Goal: Transaction & Acquisition: Download file/media

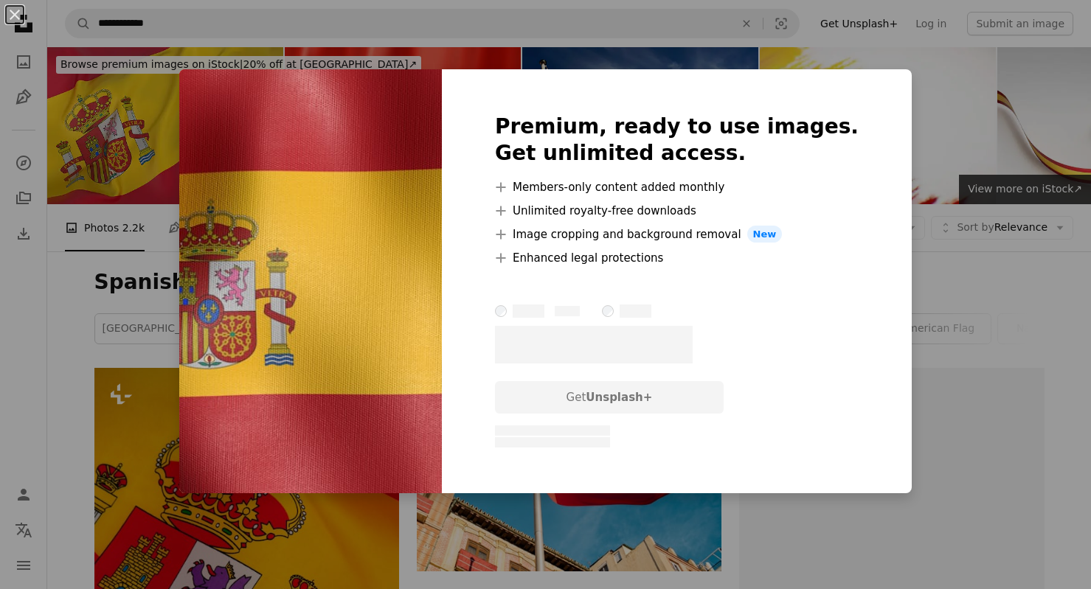
scroll to position [766, 0]
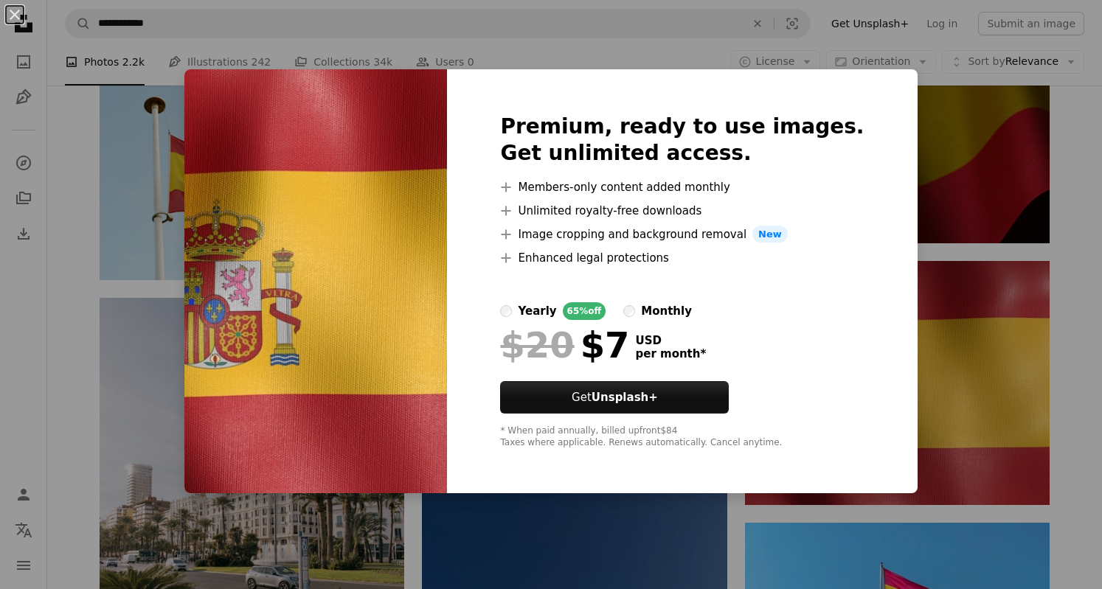
click at [1059, 333] on div "An X shape Premium, ready to use images. Get unlimited access. A plus sign Memb…" at bounding box center [551, 294] width 1102 height 589
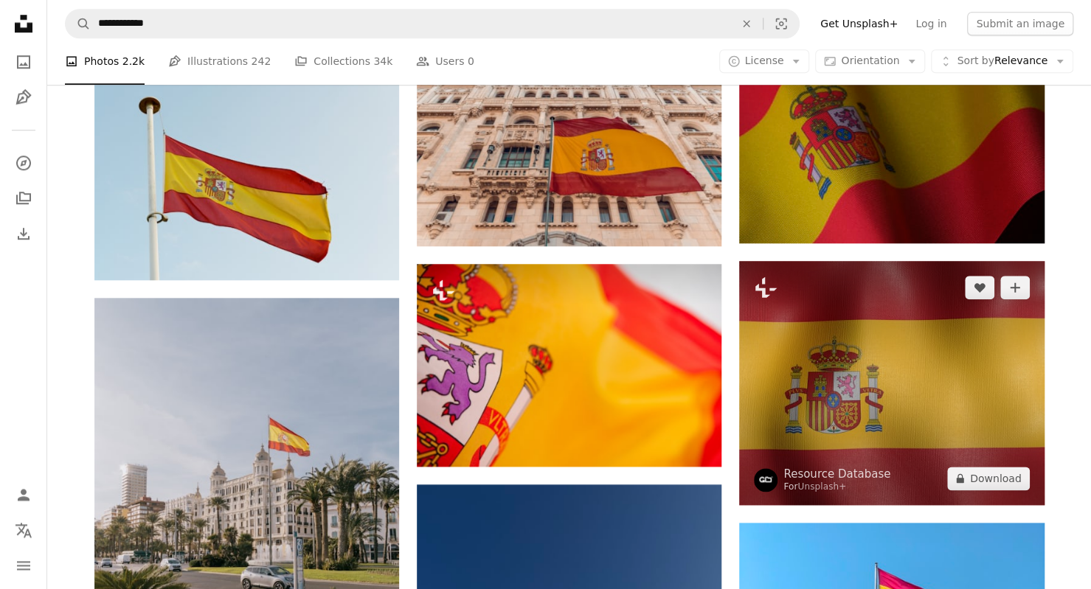
click at [821, 380] on img at bounding box center [891, 383] width 305 height 244
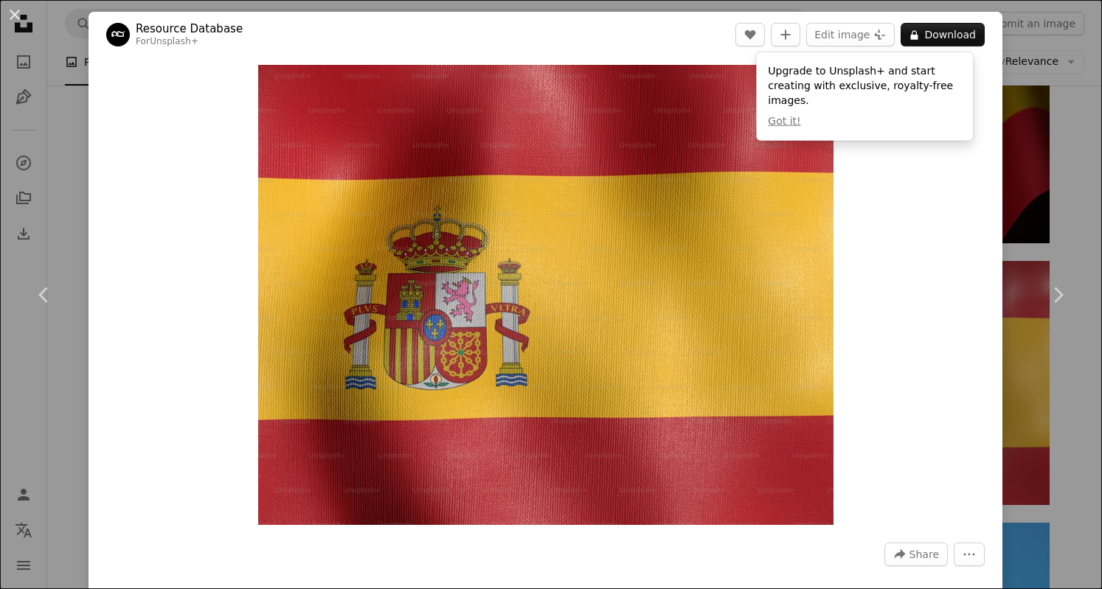
drag, startPoint x: 574, startPoint y: 242, endPoint x: 889, endPoint y: 381, distance: 344.5
click at [889, 381] on div "Zoom in" at bounding box center [546, 295] width 914 height 475
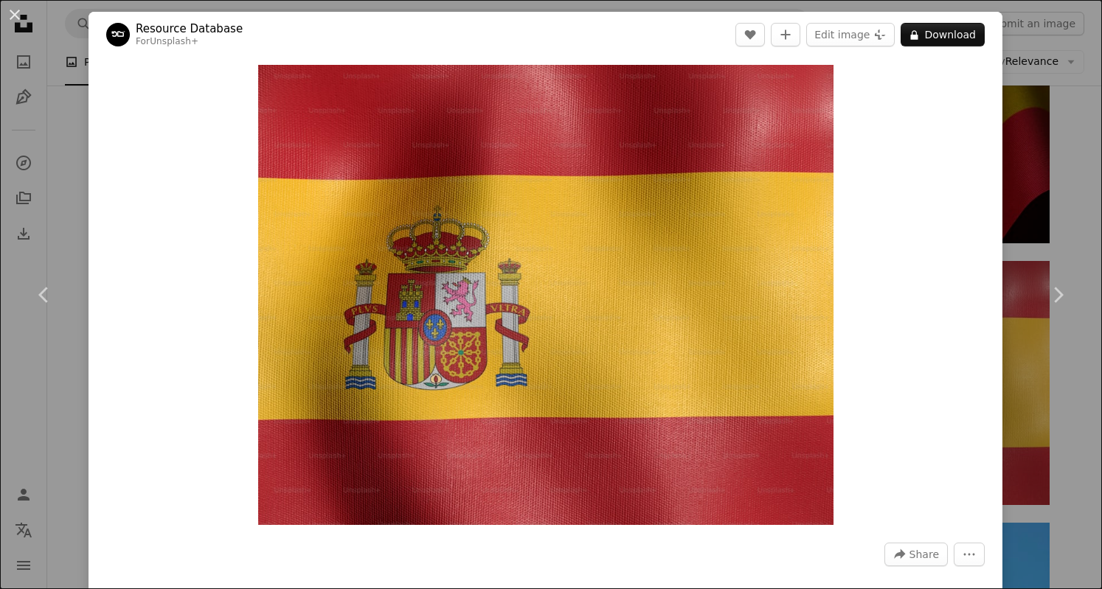
click at [1046, 296] on icon "Chevron right" at bounding box center [1058, 295] width 24 height 24
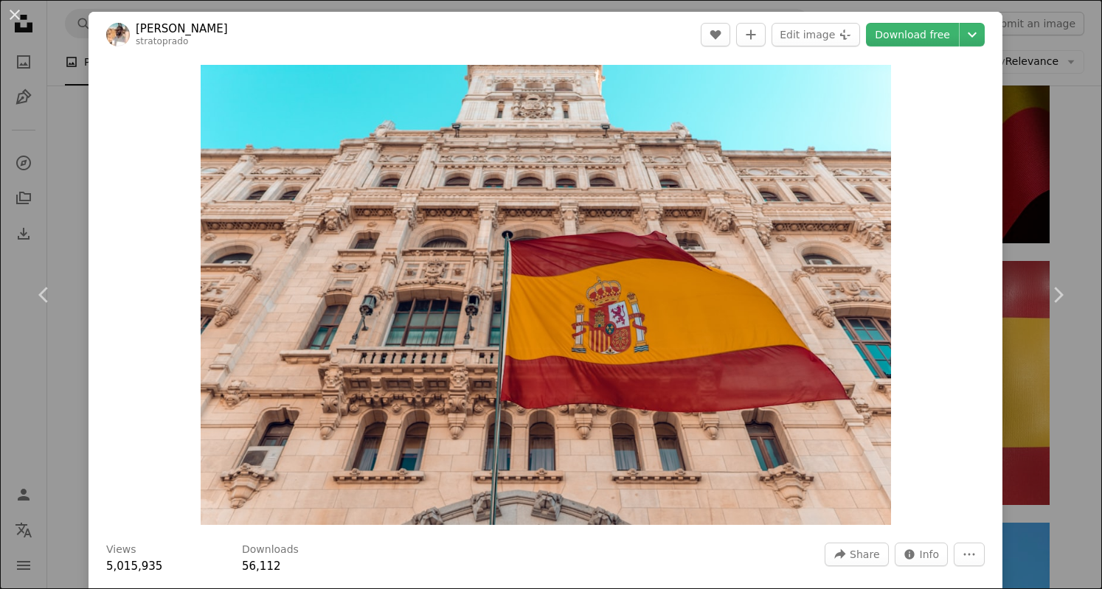
click at [1053, 253] on link "Chevron right" at bounding box center [1058, 295] width 89 height 142
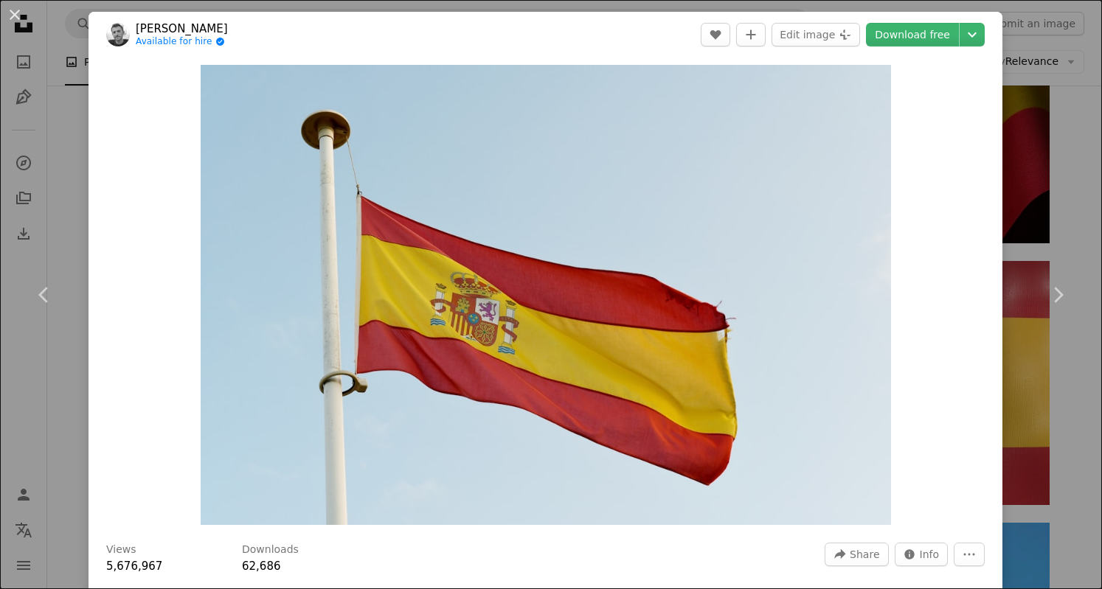
click at [41, 296] on icon at bounding box center [43, 294] width 10 height 15
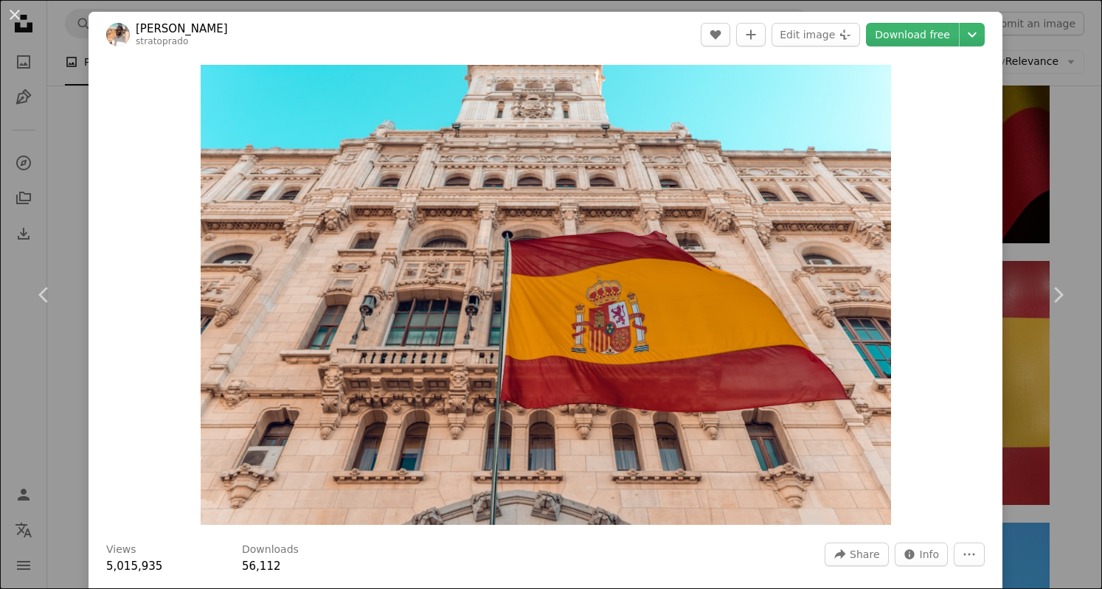
click at [1052, 296] on icon "Chevron right" at bounding box center [1058, 295] width 24 height 24
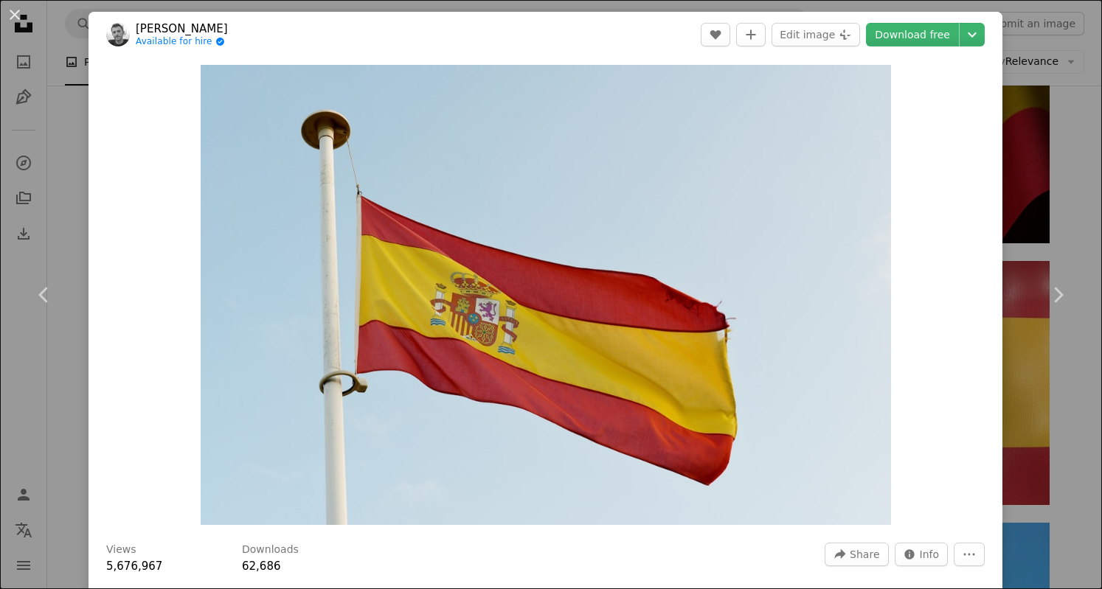
click at [1052, 296] on icon "Chevron right" at bounding box center [1058, 295] width 24 height 24
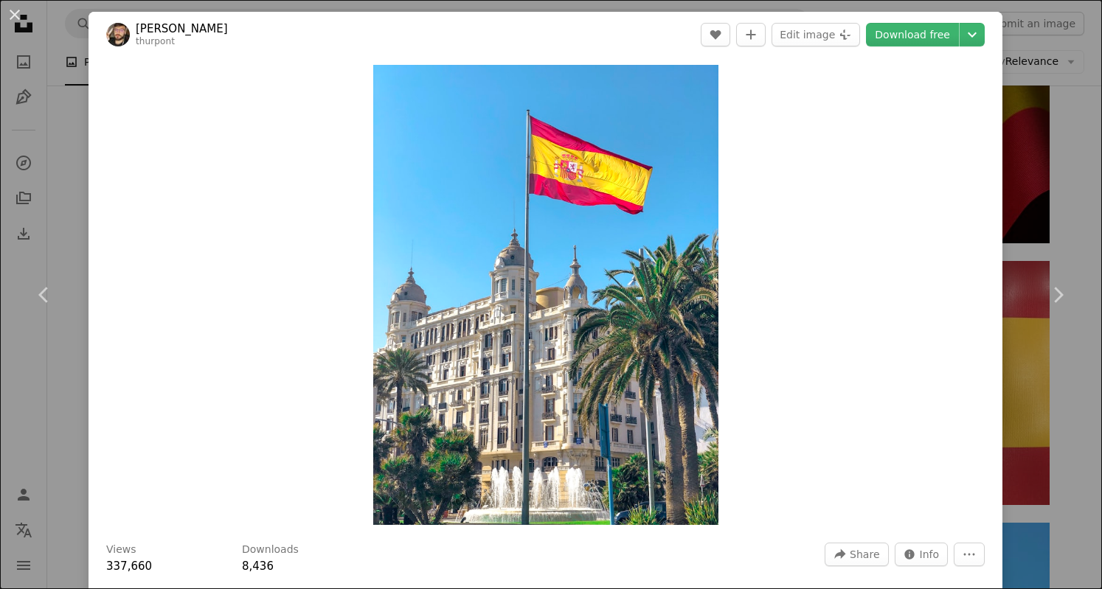
click at [49, 297] on icon "Chevron left" at bounding box center [44, 295] width 24 height 24
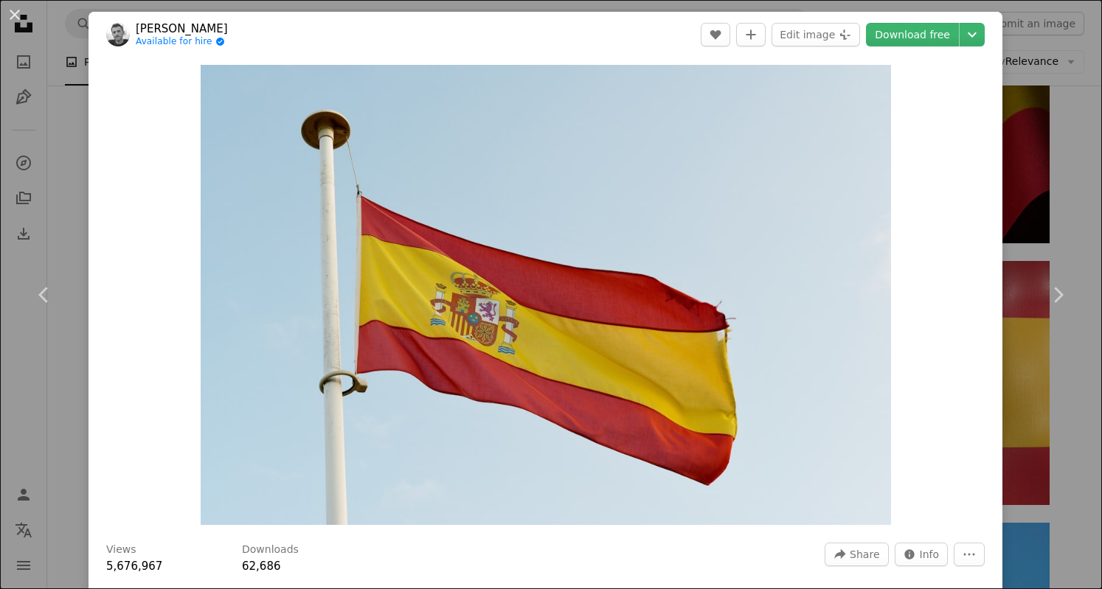
click at [919, 35] on link "Download free" at bounding box center [912, 35] width 93 height 24
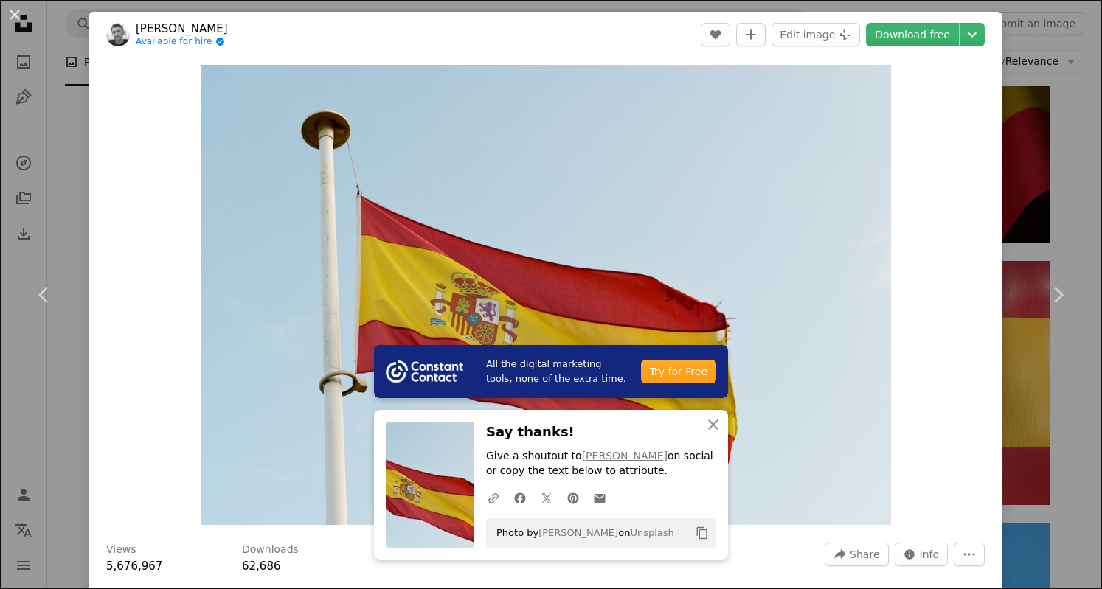
click at [1054, 294] on icon at bounding box center [1059, 294] width 10 height 15
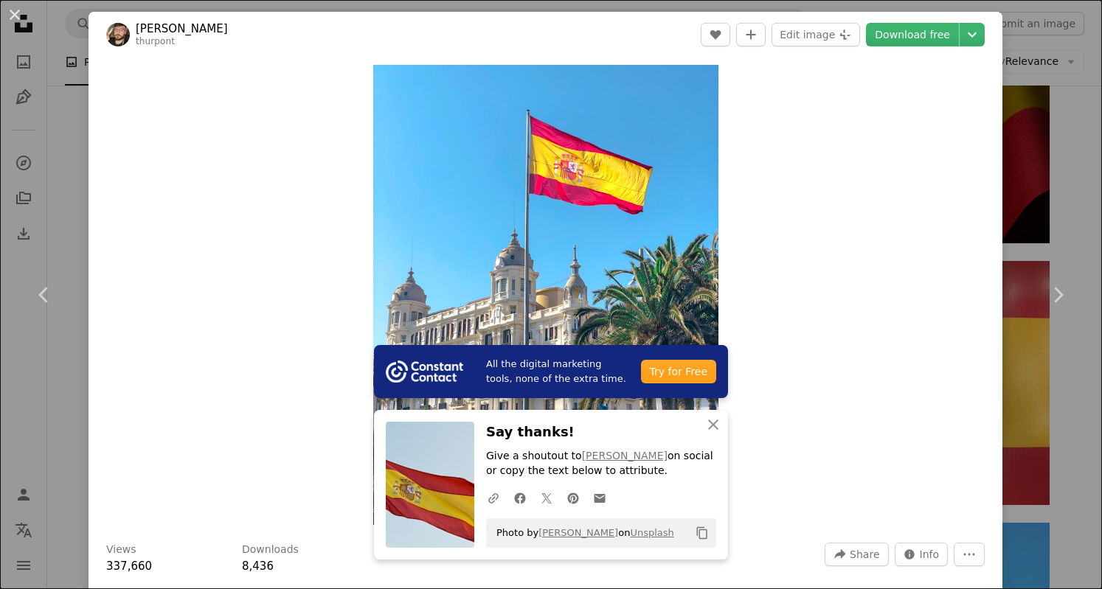
click at [1054, 294] on icon at bounding box center [1059, 294] width 10 height 15
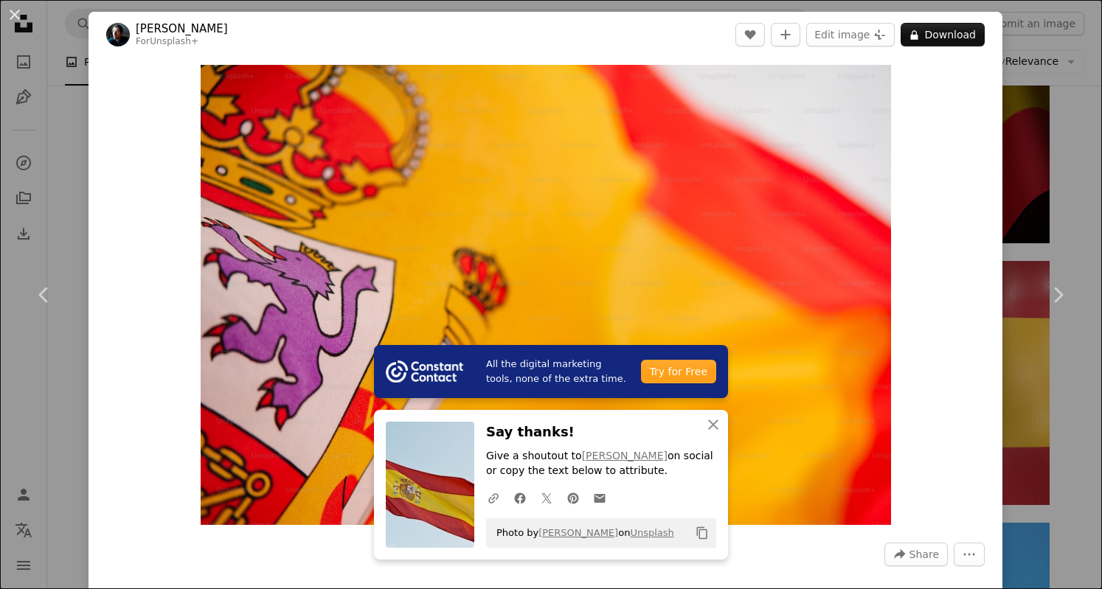
click at [1054, 294] on icon at bounding box center [1059, 294] width 10 height 15
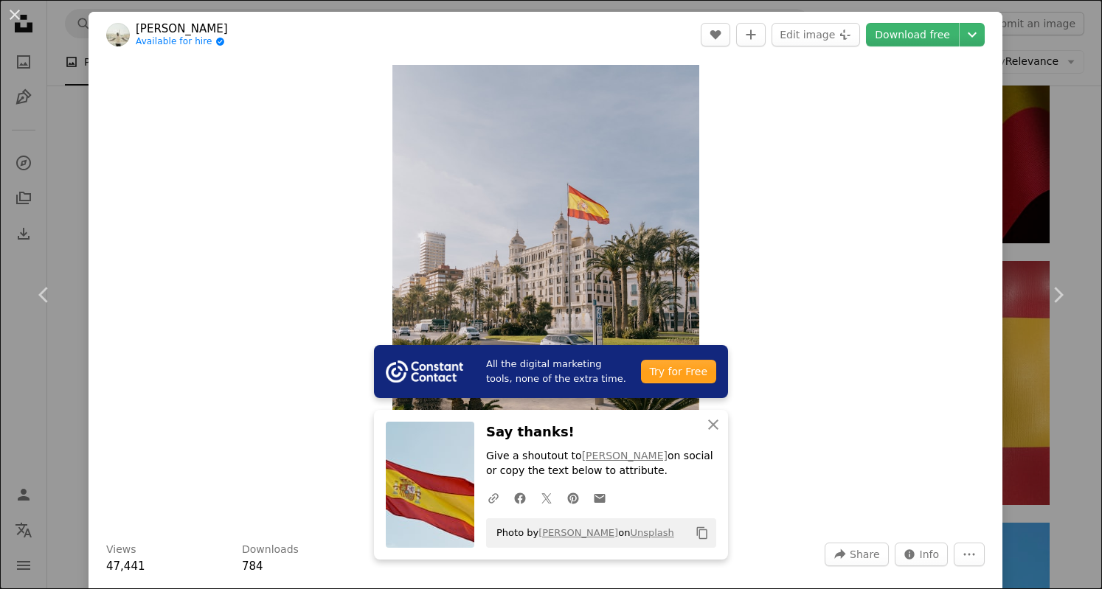
click at [1054, 294] on icon at bounding box center [1059, 294] width 10 height 15
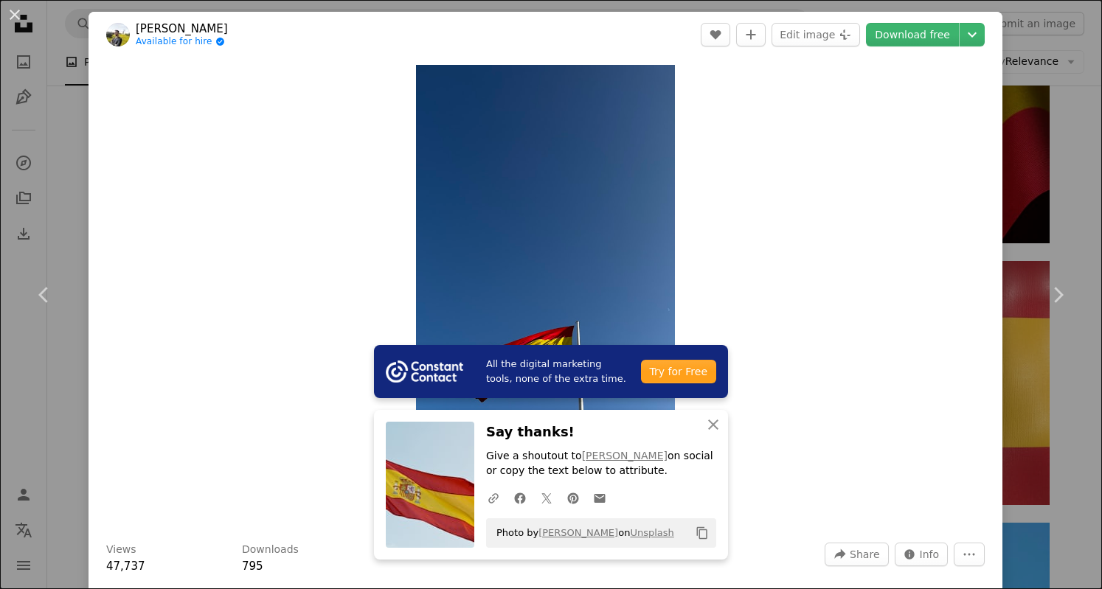
click at [1054, 294] on icon at bounding box center [1059, 294] width 10 height 15
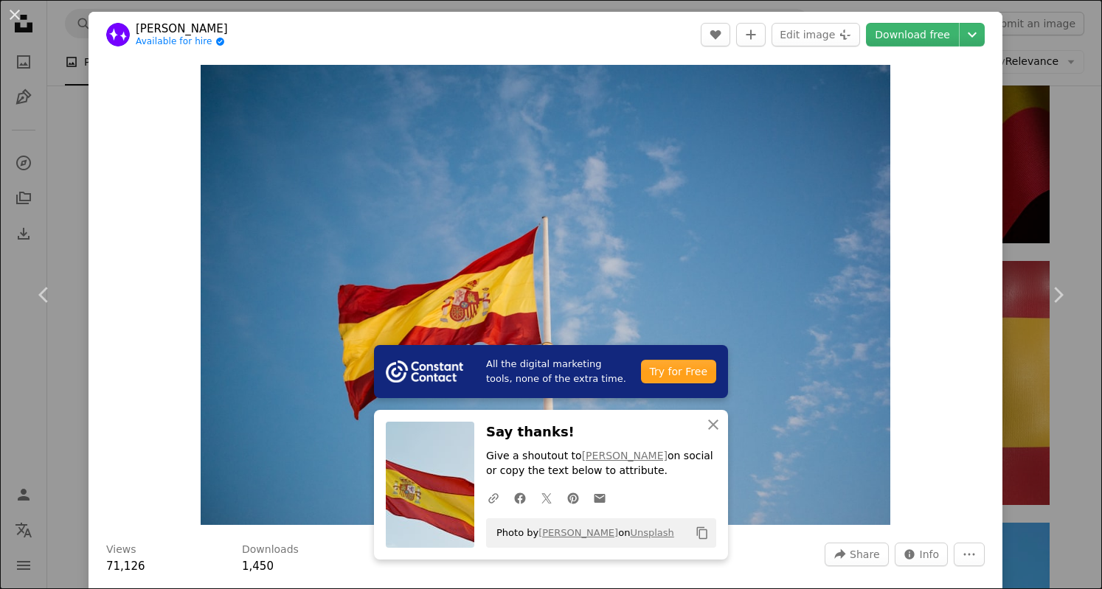
click at [1054, 294] on icon at bounding box center [1059, 294] width 10 height 15
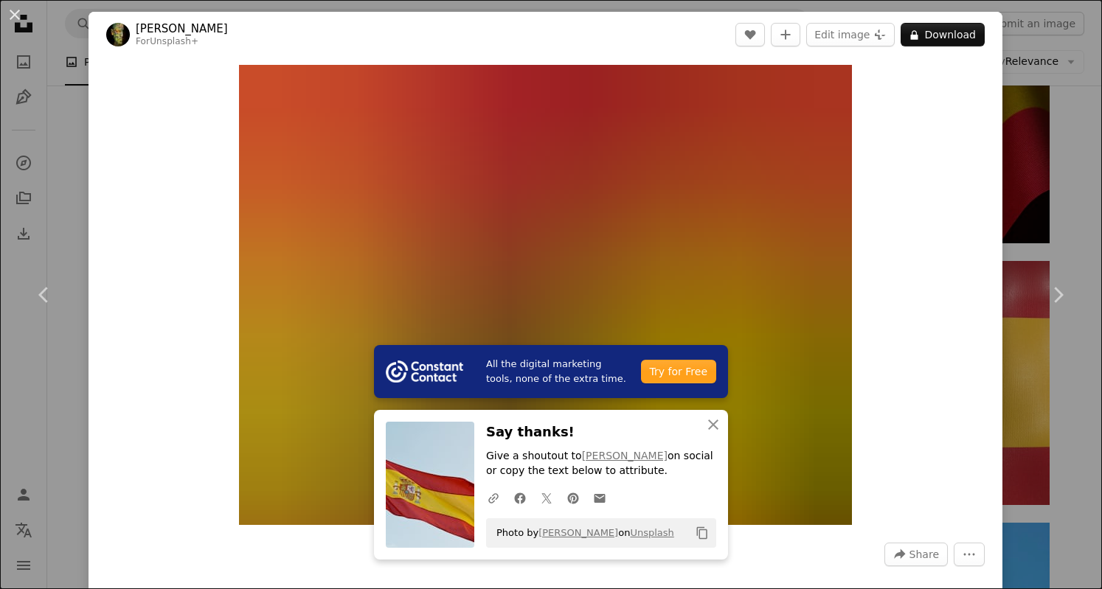
click at [1054, 294] on icon at bounding box center [1059, 294] width 10 height 15
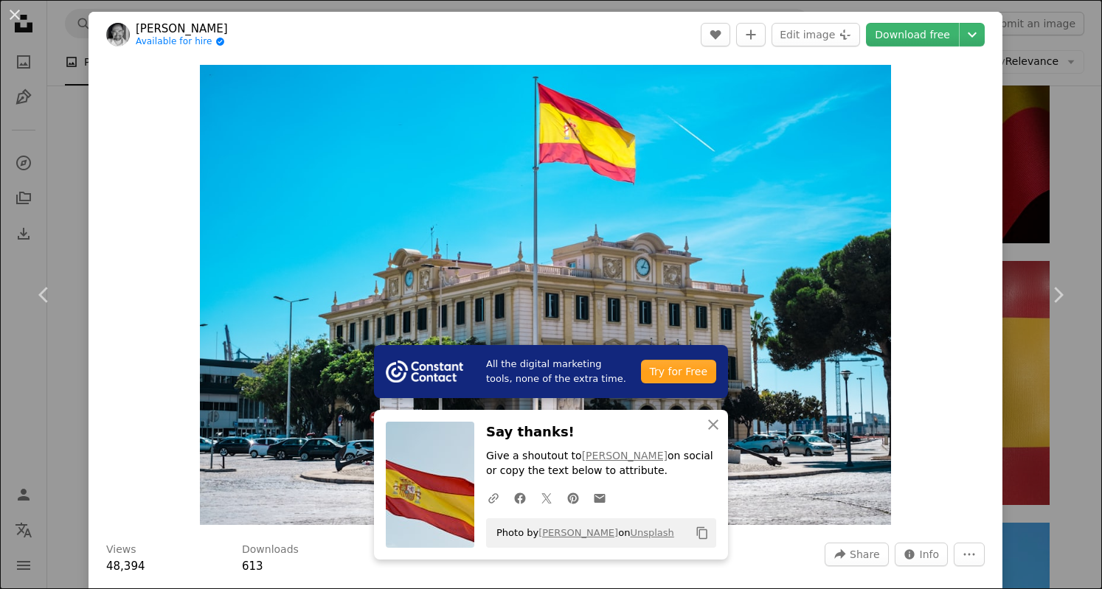
click at [1054, 294] on icon at bounding box center [1059, 294] width 10 height 15
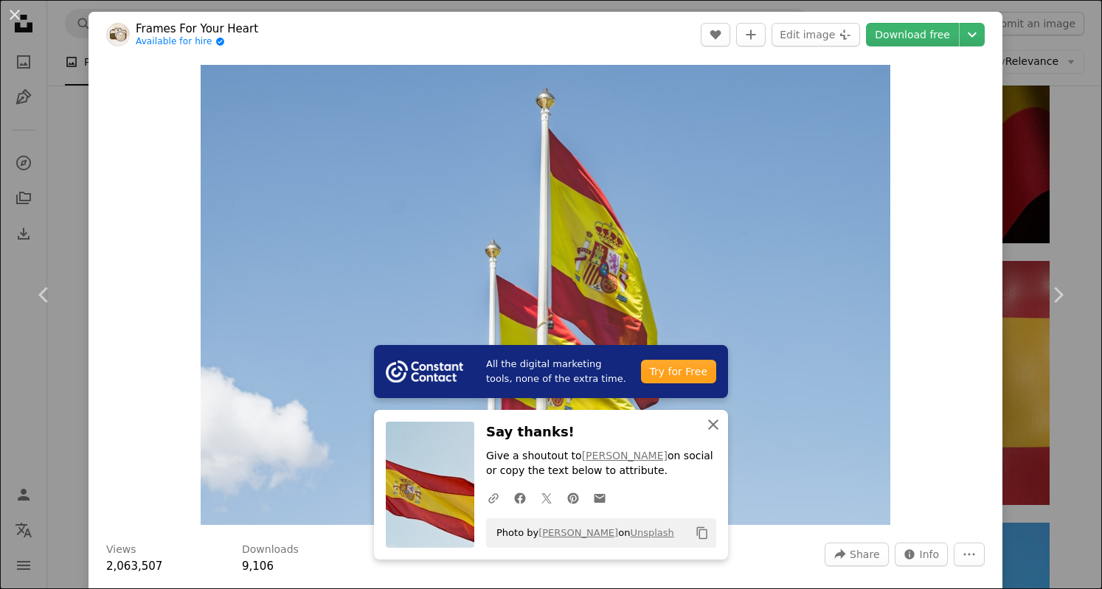
click at [705, 430] on icon "An X shape" at bounding box center [714, 425] width 18 height 18
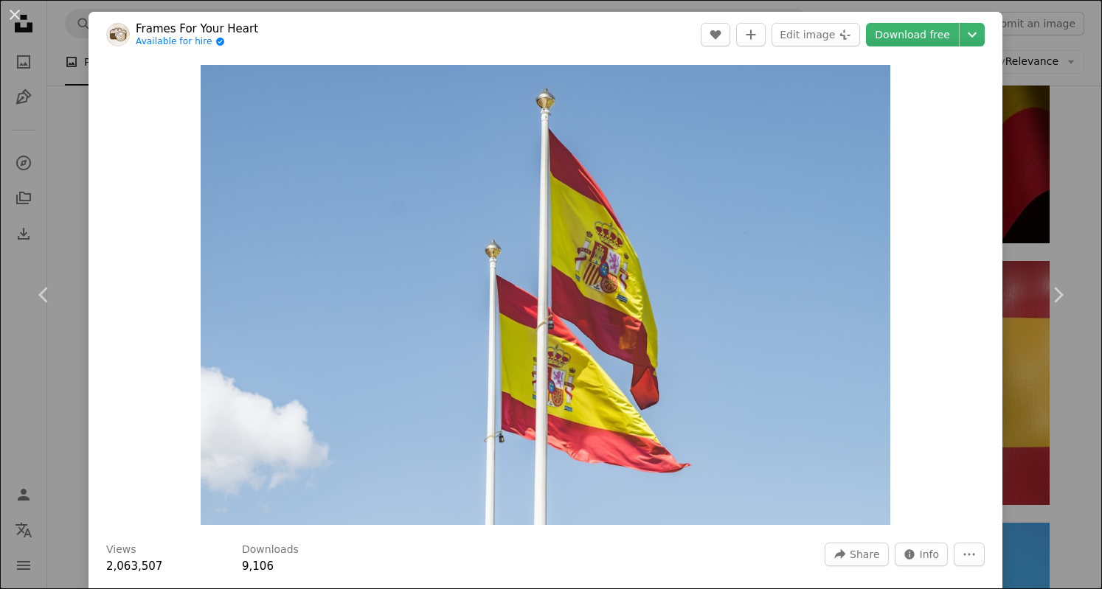
click at [1054, 293] on icon at bounding box center [1059, 294] width 10 height 15
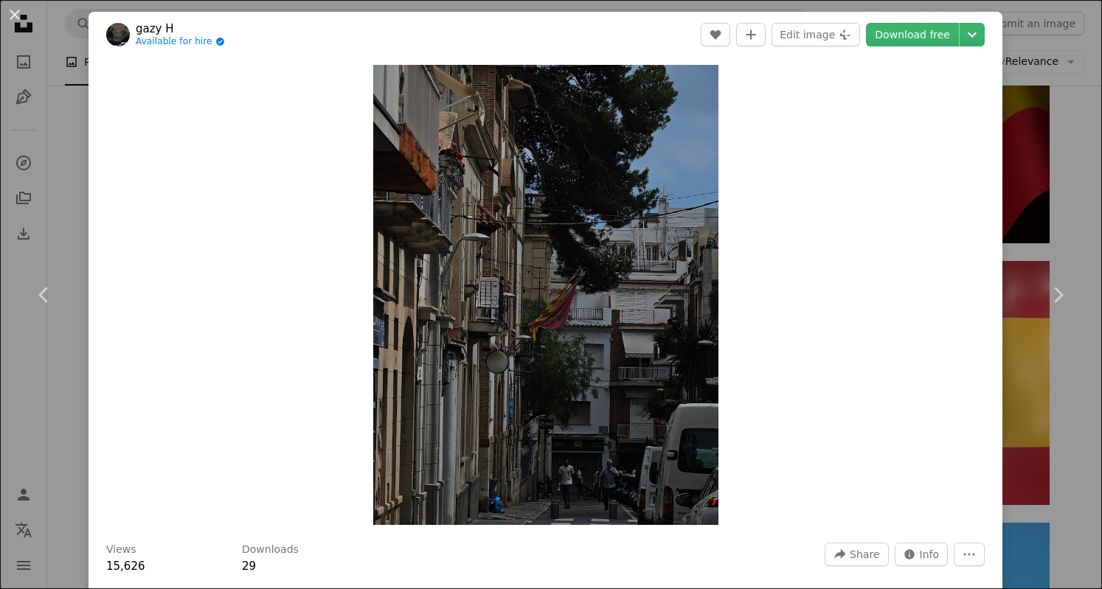
click at [1054, 293] on icon at bounding box center [1059, 294] width 10 height 15
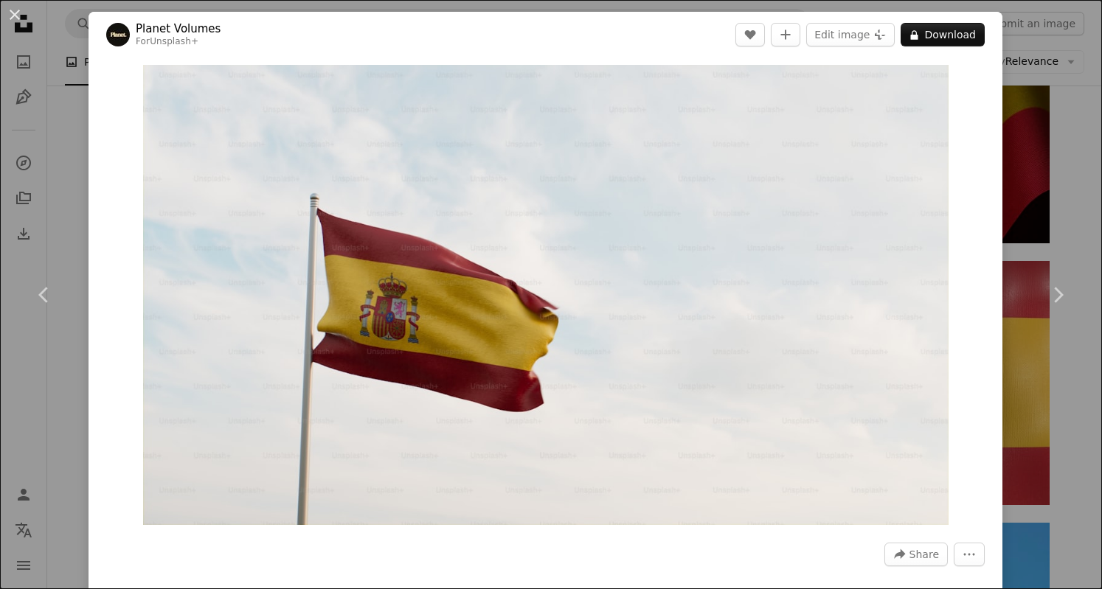
click at [1054, 293] on icon at bounding box center [1059, 294] width 10 height 15
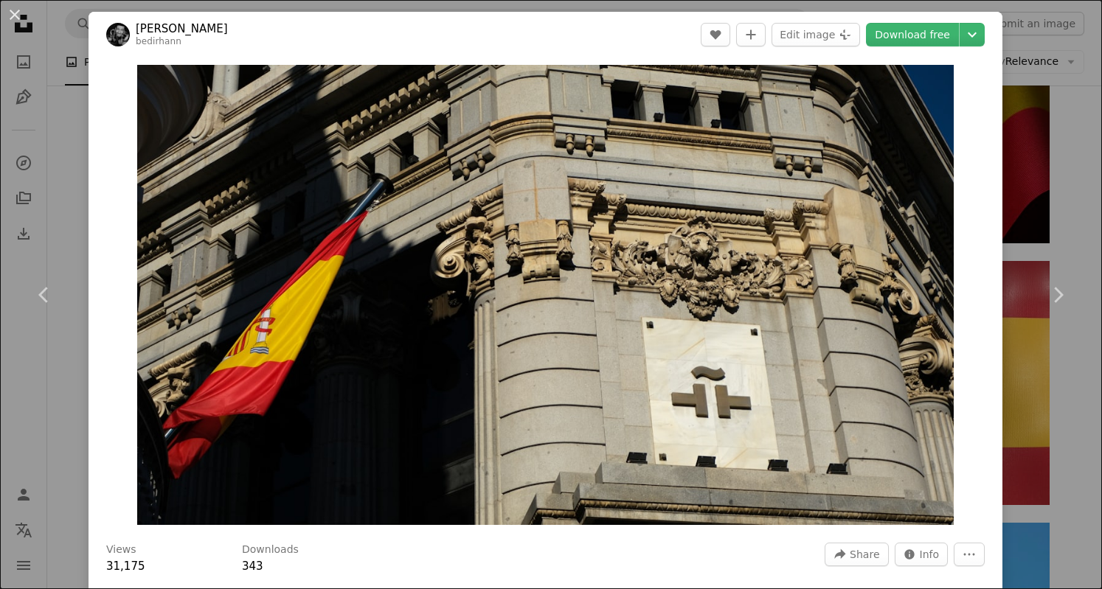
click at [1054, 293] on icon at bounding box center [1059, 294] width 10 height 15
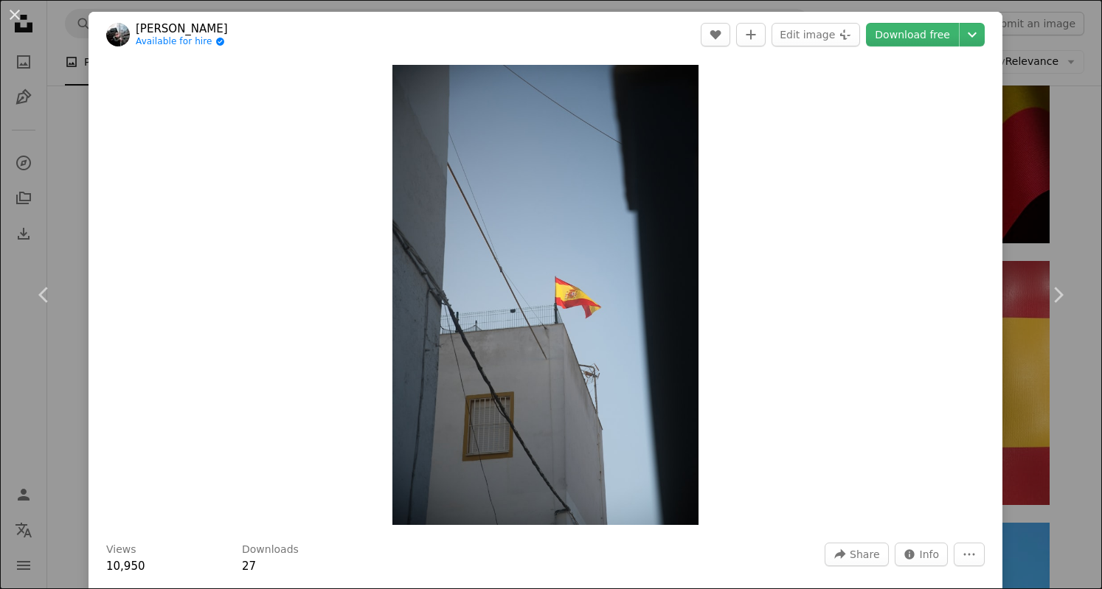
click at [1054, 293] on icon at bounding box center [1059, 294] width 10 height 15
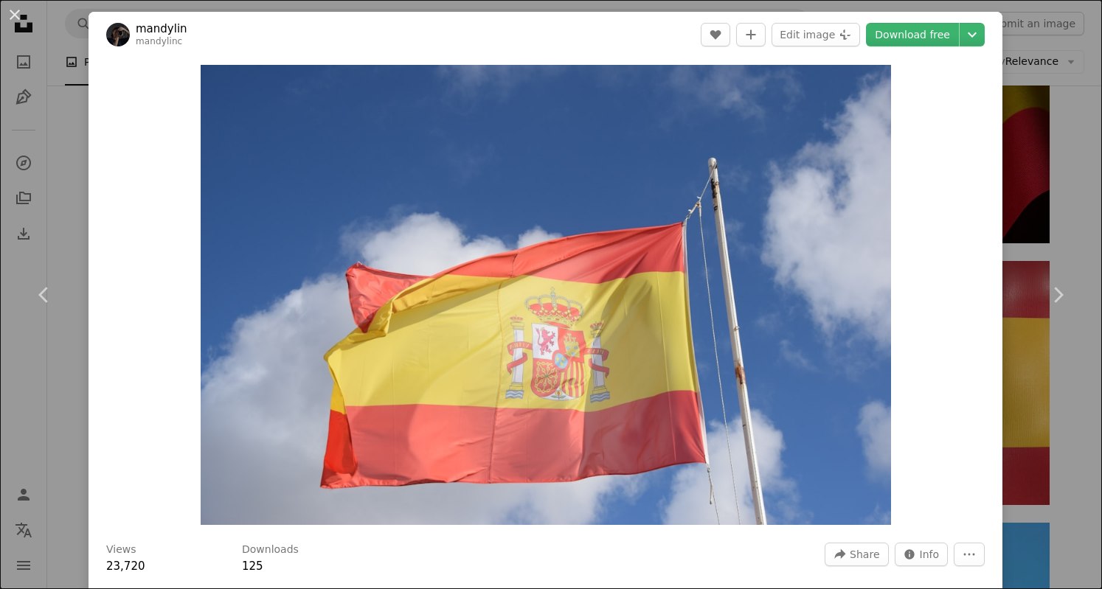
click at [1054, 293] on icon at bounding box center [1059, 294] width 10 height 15
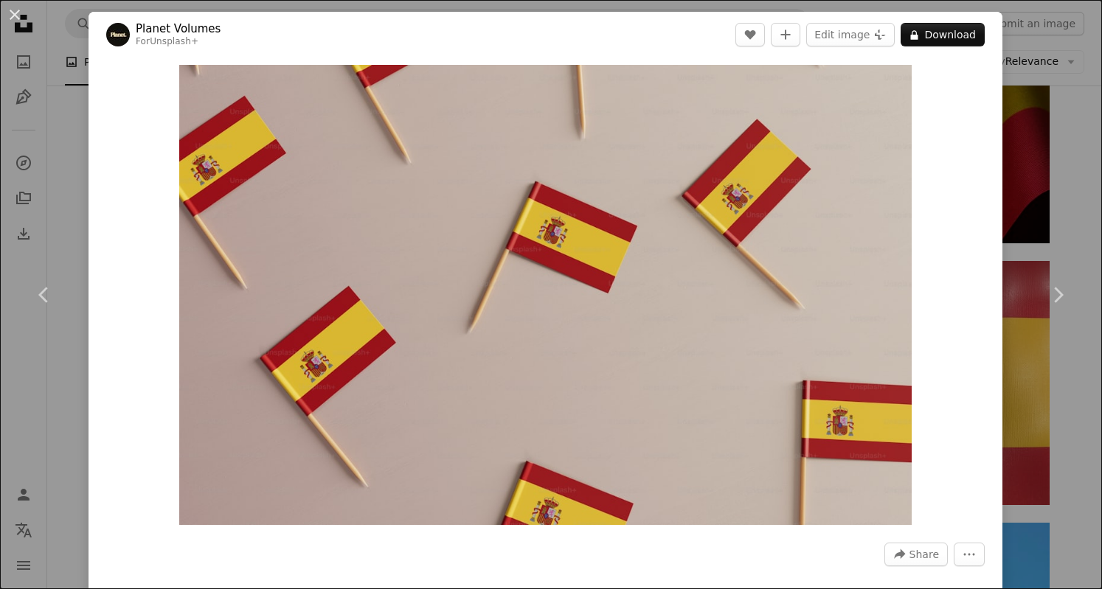
click at [1054, 293] on icon at bounding box center [1059, 294] width 10 height 15
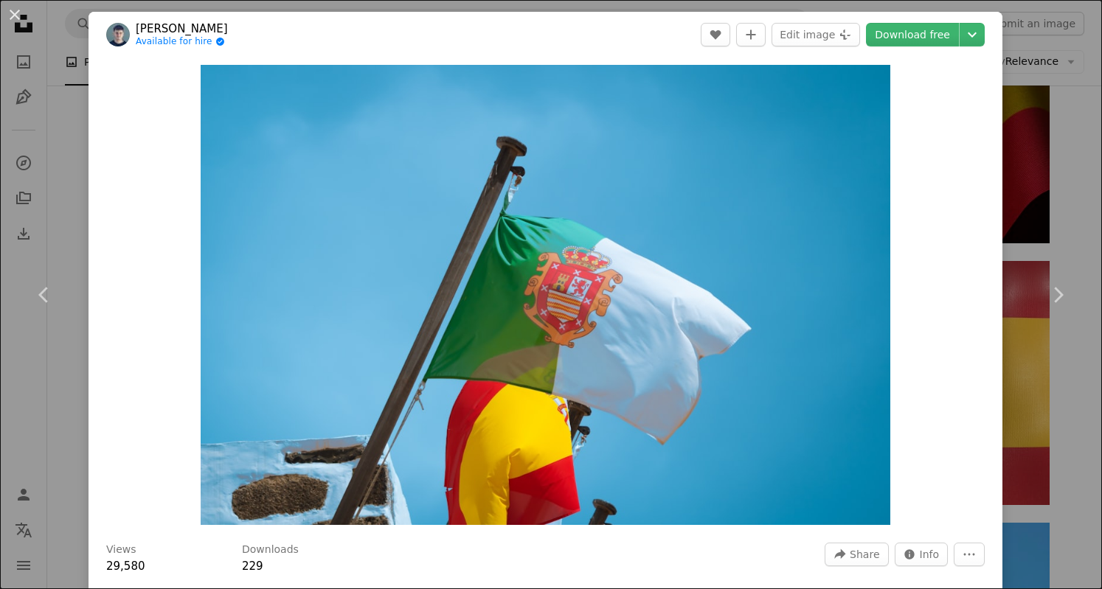
click at [1054, 293] on icon at bounding box center [1059, 294] width 10 height 15
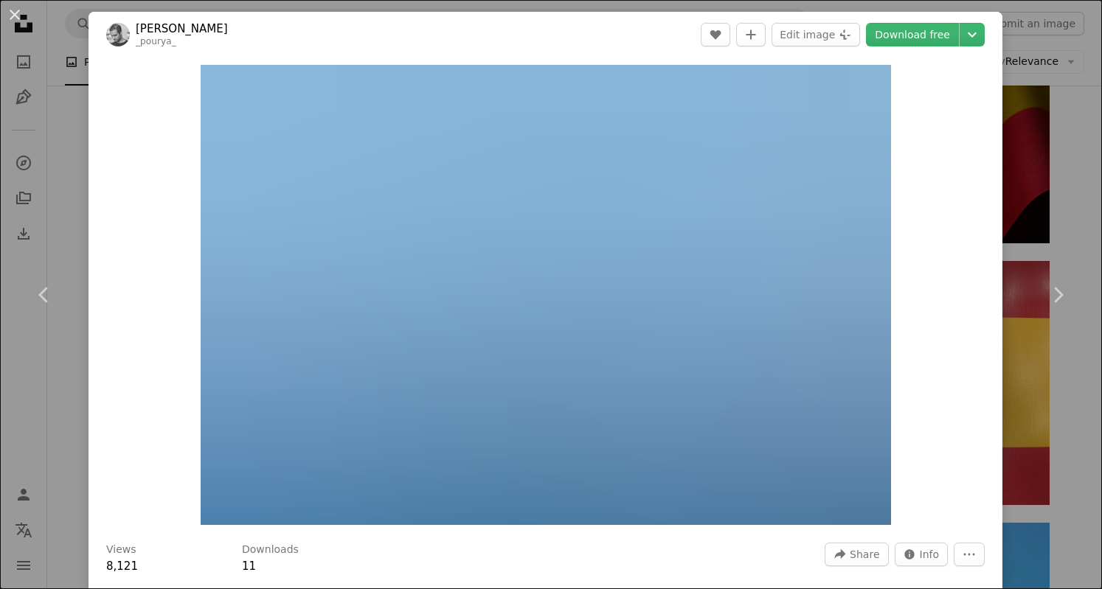
click at [1054, 293] on icon at bounding box center [1059, 294] width 10 height 15
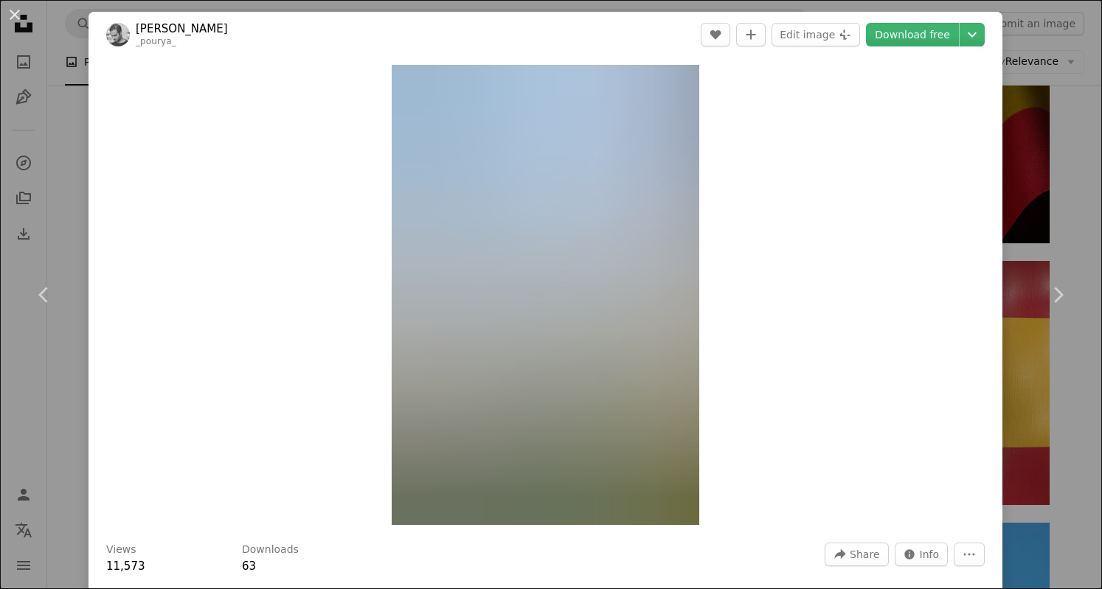
click at [1054, 293] on icon at bounding box center [1059, 294] width 10 height 15
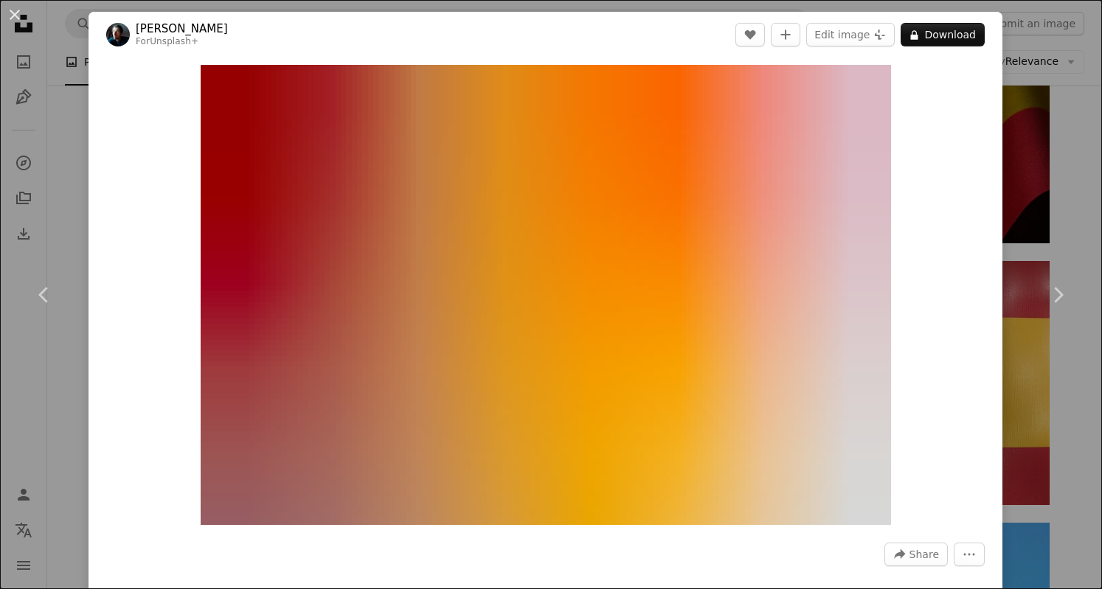
click at [1054, 293] on icon at bounding box center [1059, 294] width 10 height 15
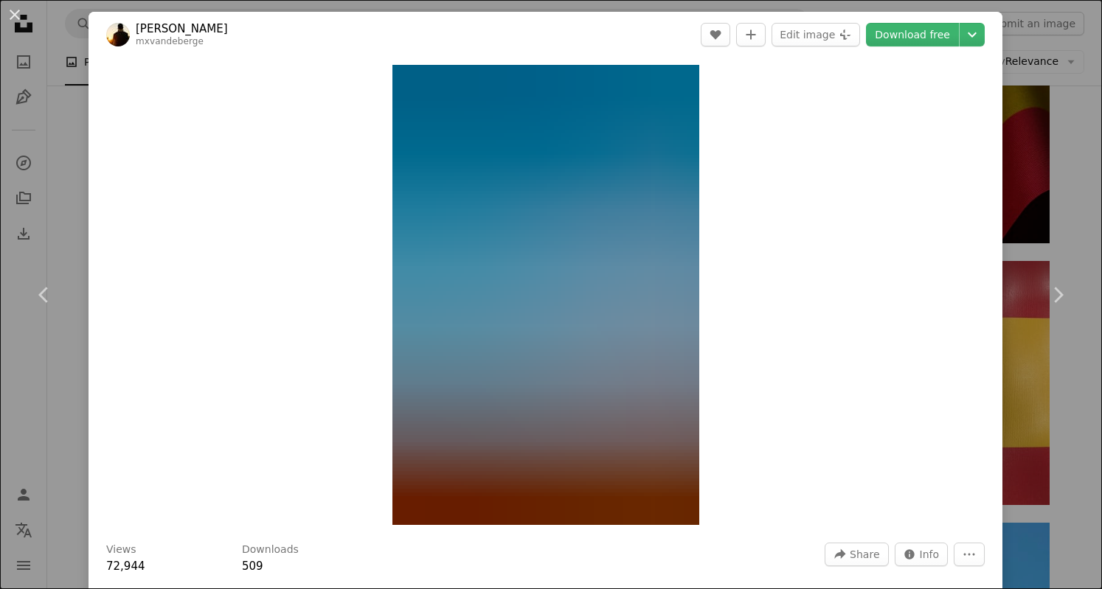
click at [1054, 293] on icon at bounding box center [1059, 294] width 10 height 15
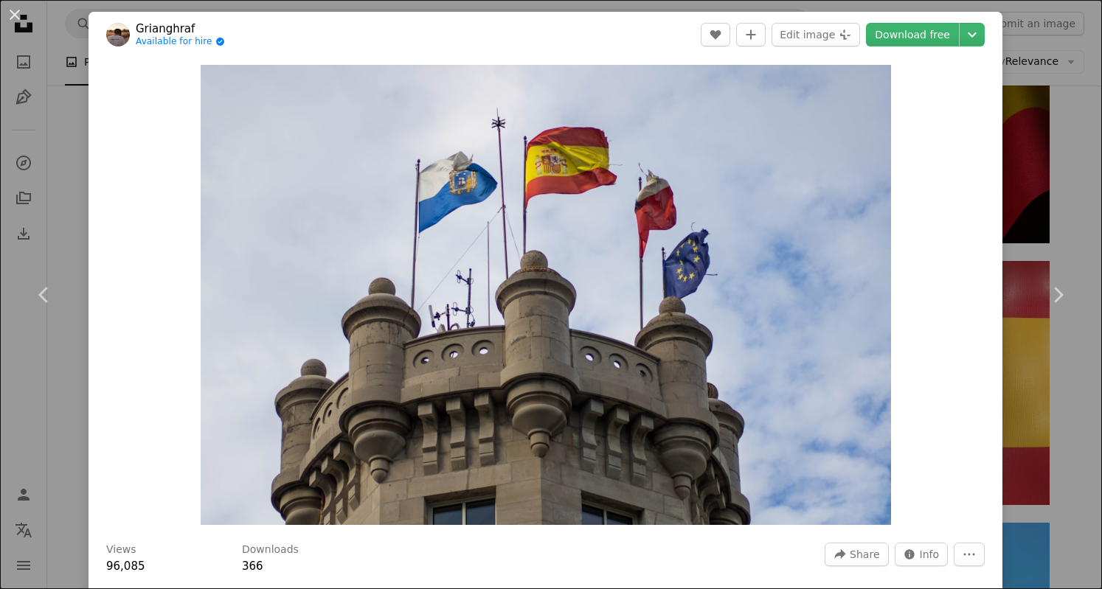
click at [9, 24] on button "An X shape" at bounding box center [15, 15] width 18 height 18
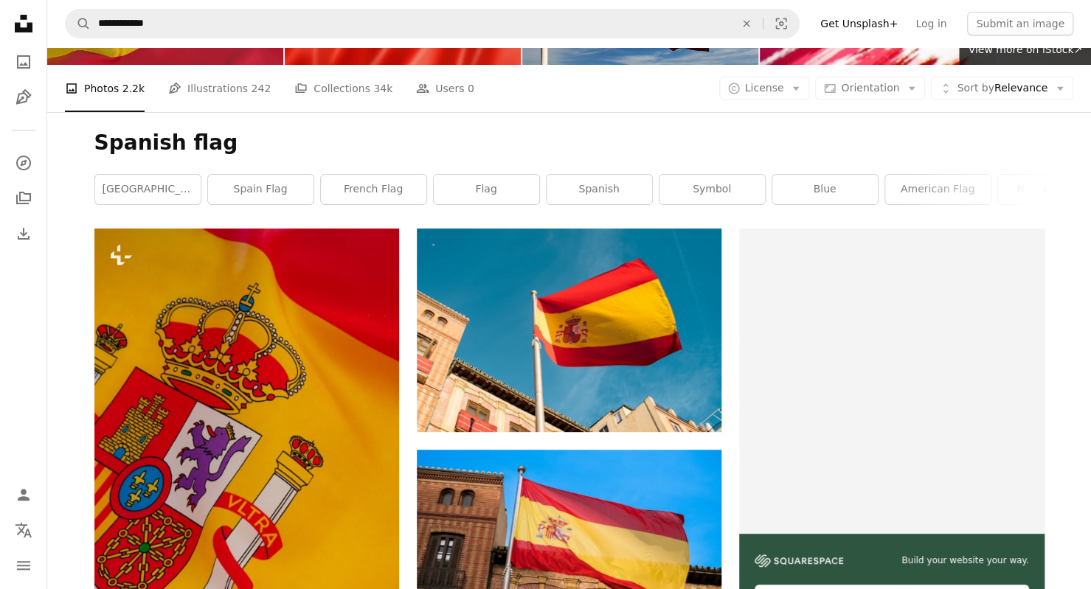
scroll to position [187, 0]
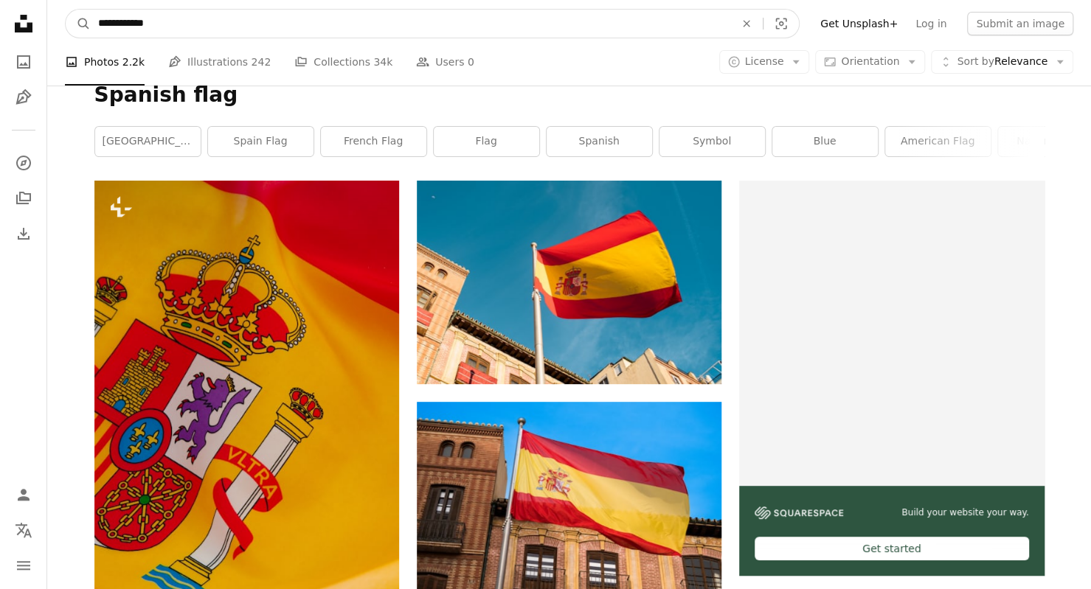
click at [357, 28] on input "**********" at bounding box center [411, 24] width 640 height 28
type input "*"
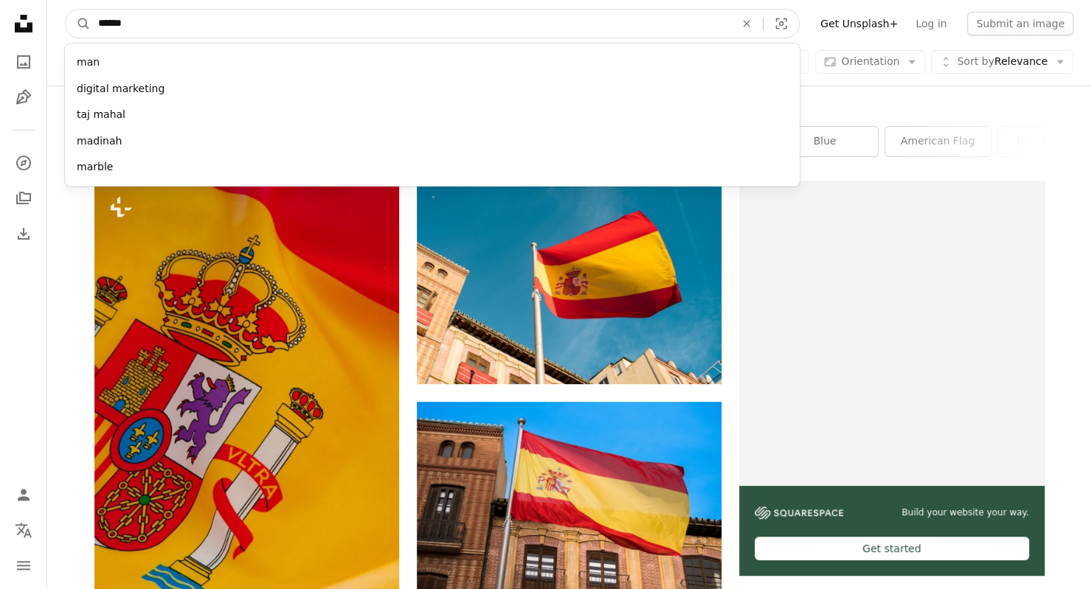
type input "******"
click at [66, 10] on button "A magnifying glass" at bounding box center [78, 24] width 25 height 28
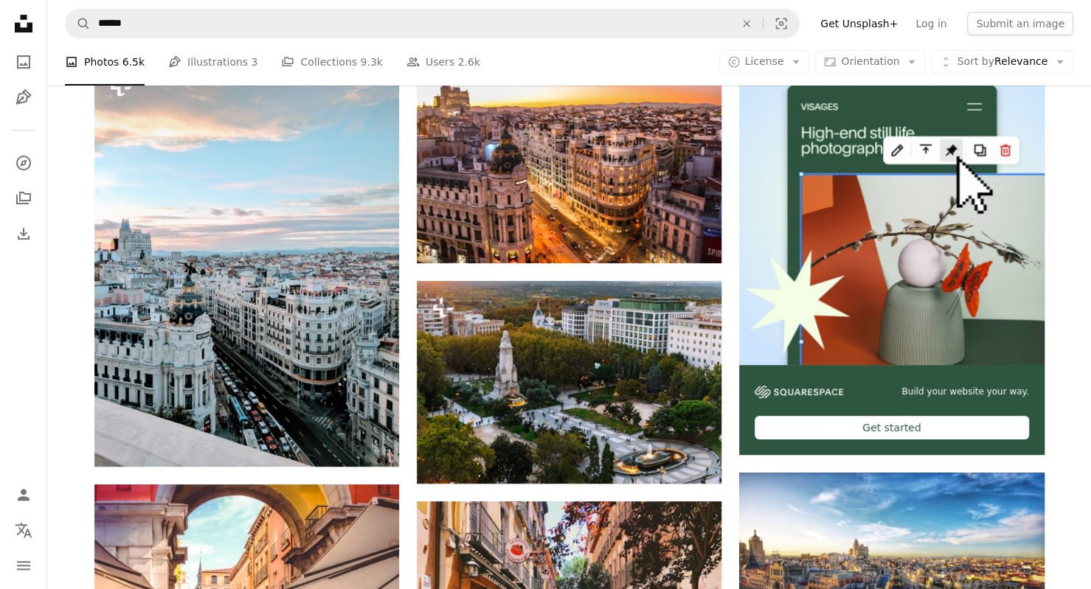
scroll to position [293, 0]
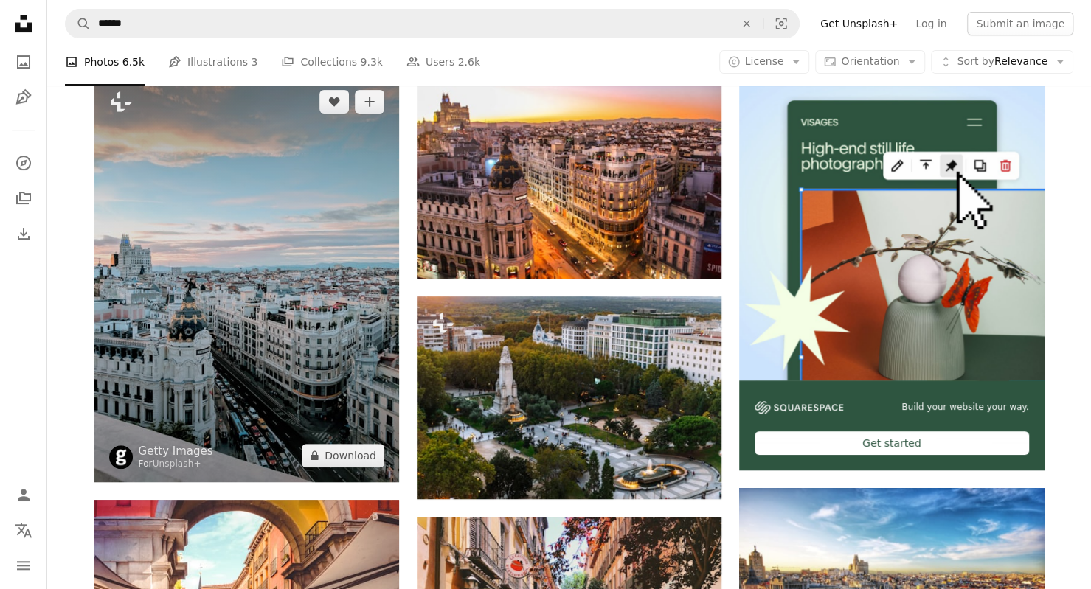
click at [271, 294] on img at bounding box center [246, 278] width 305 height 406
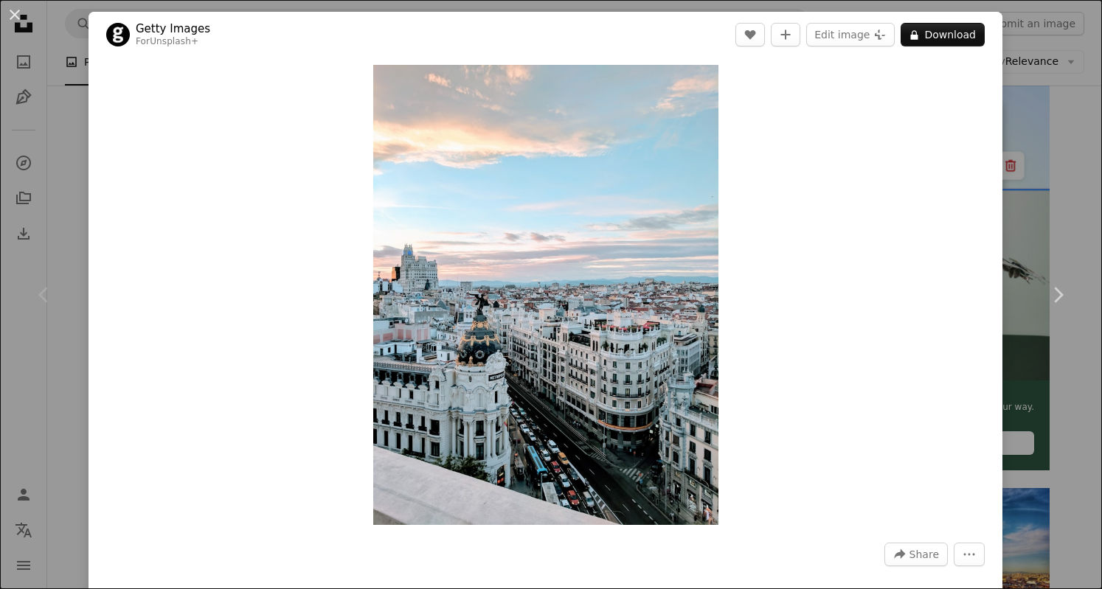
click at [1046, 292] on icon "Chevron right" at bounding box center [1058, 295] width 24 height 24
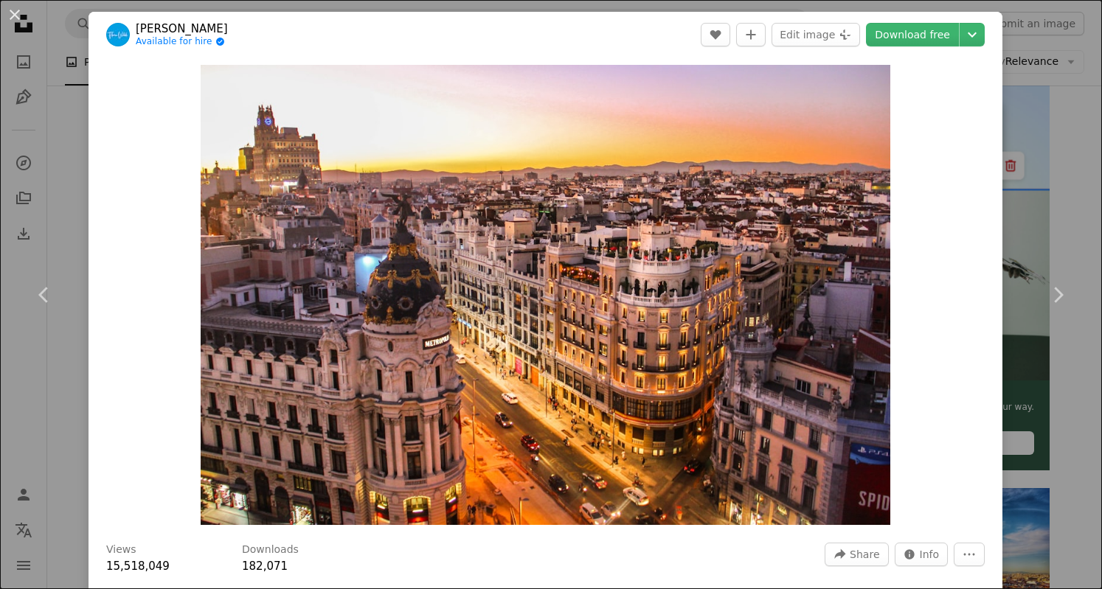
click at [934, 35] on link "Download free" at bounding box center [912, 35] width 93 height 24
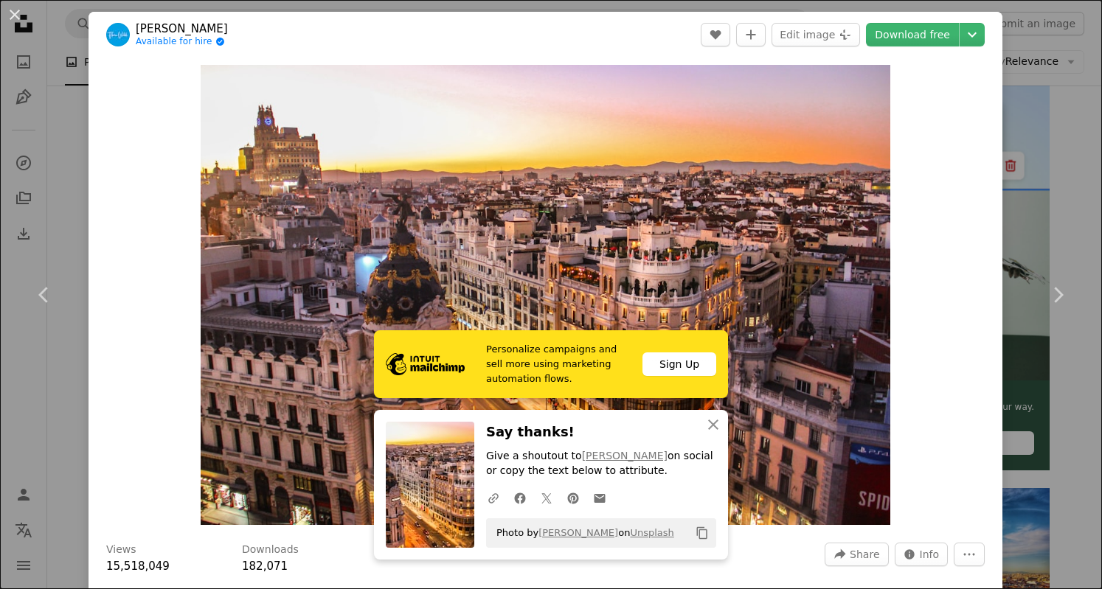
click at [1051, 297] on icon "Chevron right" at bounding box center [1058, 295] width 24 height 24
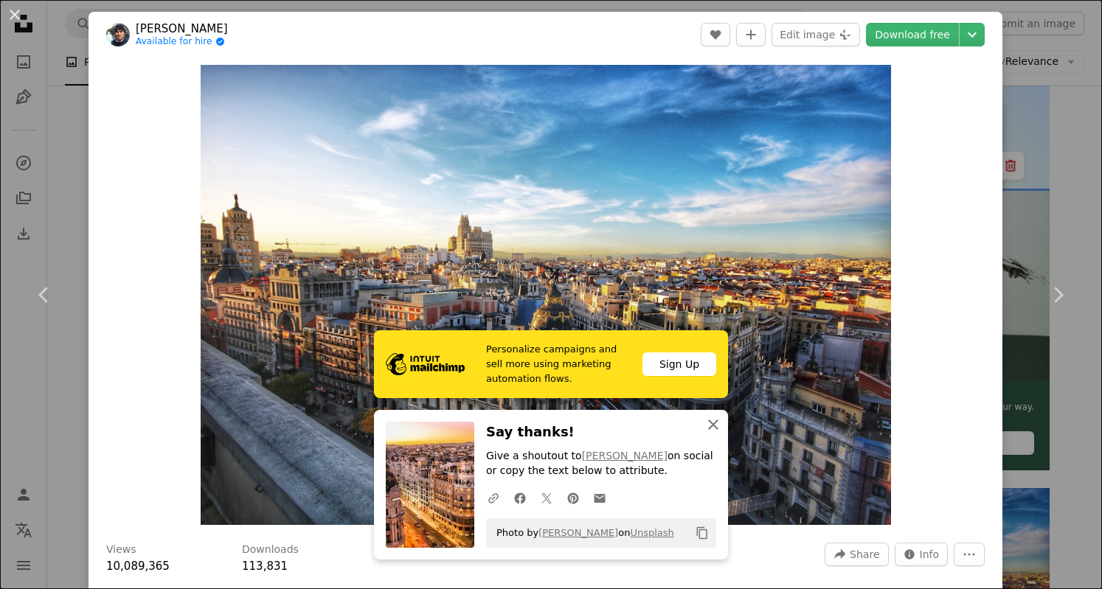
click at [710, 427] on icon "An X shape" at bounding box center [714, 425] width 18 height 18
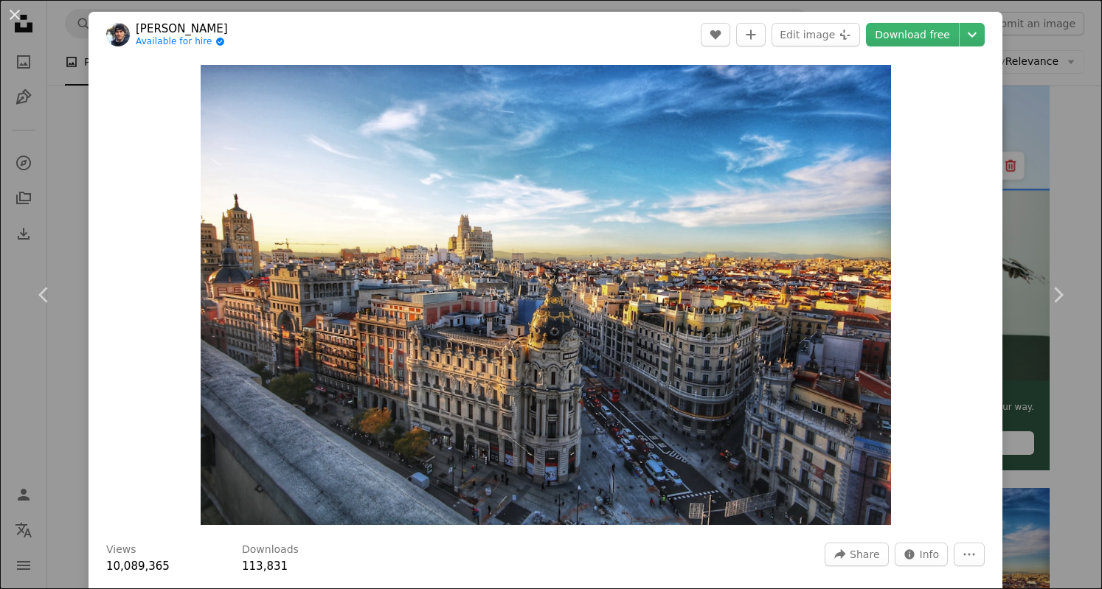
click at [1054, 292] on icon at bounding box center [1059, 294] width 10 height 15
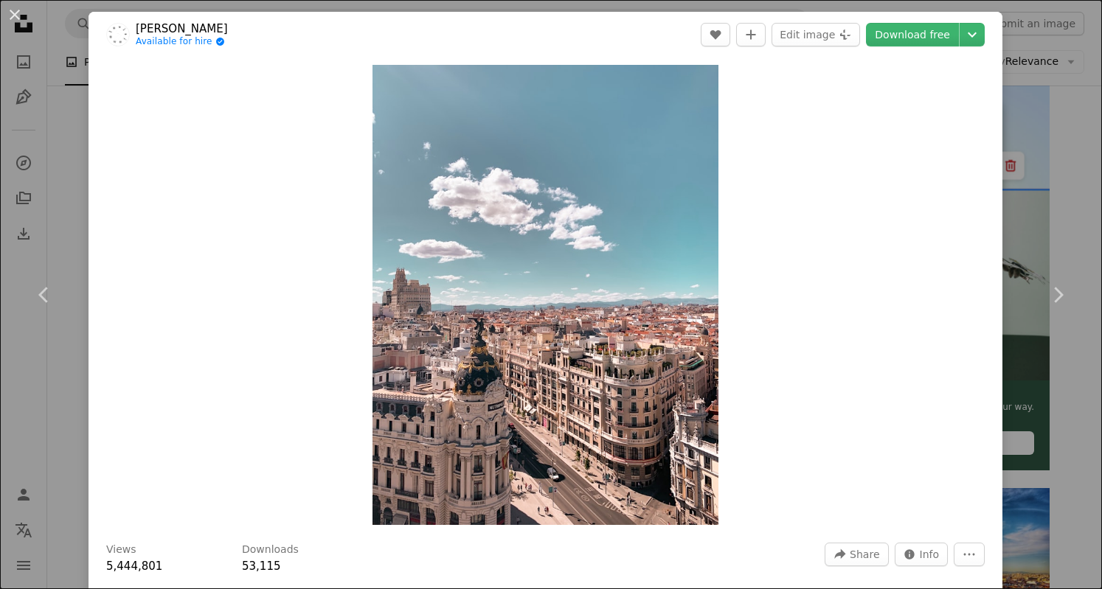
click at [1054, 292] on icon at bounding box center [1059, 294] width 10 height 15
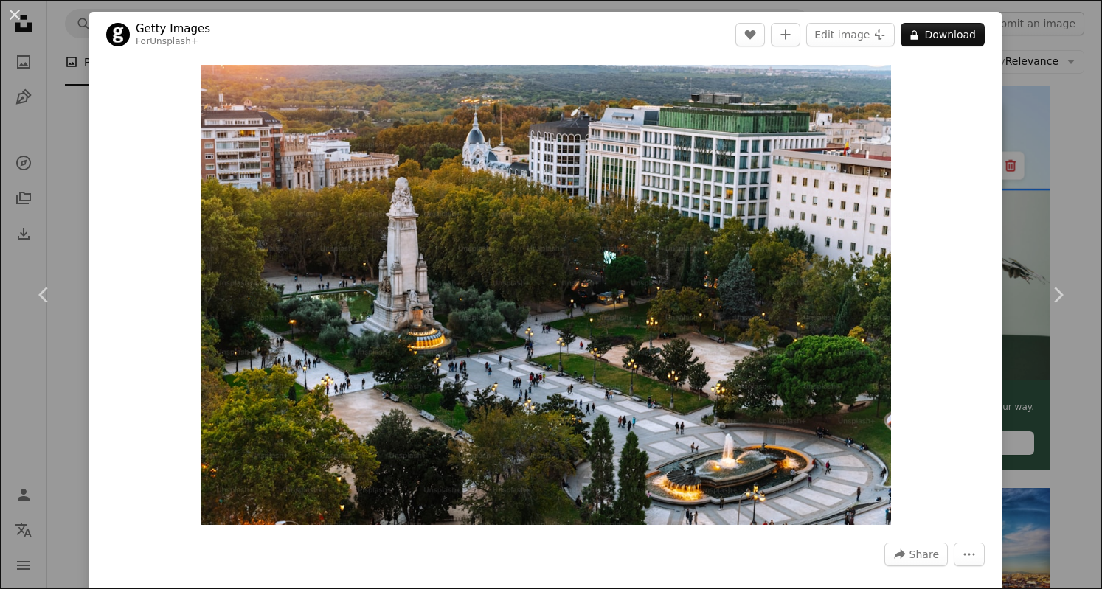
click at [1054, 292] on icon at bounding box center [1059, 294] width 10 height 15
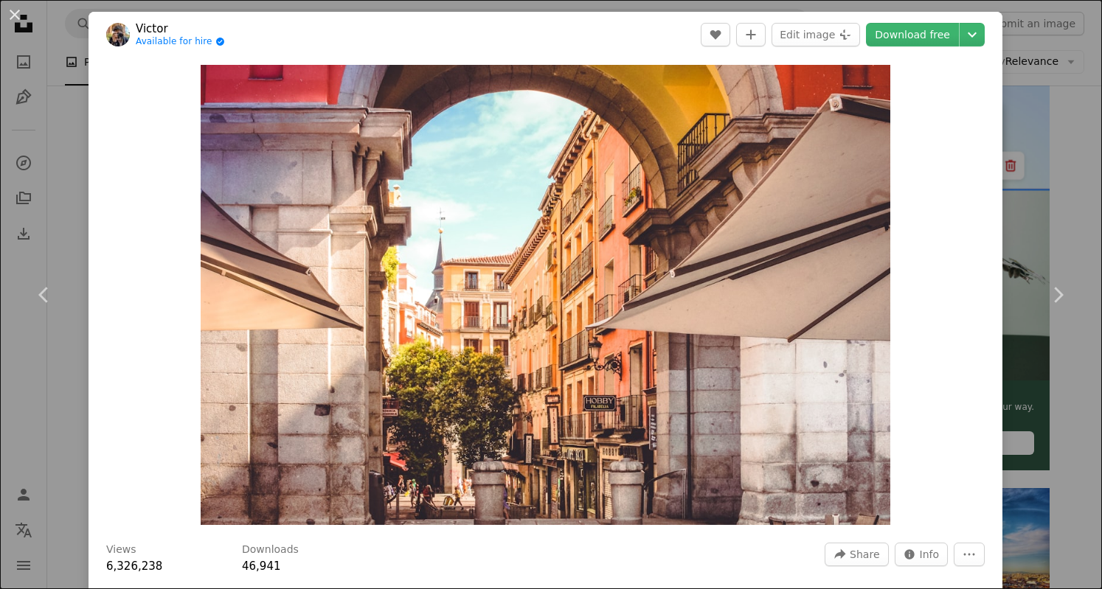
click at [893, 45] on link "Download free" at bounding box center [912, 35] width 93 height 24
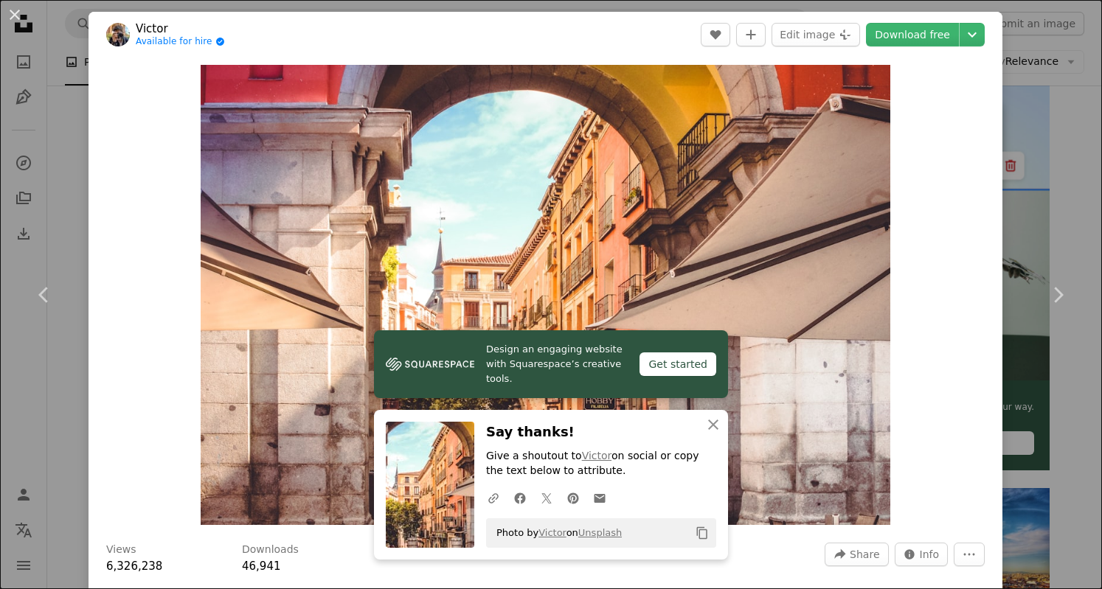
click at [1050, 288] on icon "Chevron right" at bounding box center [1058, 295] width 24 height 24
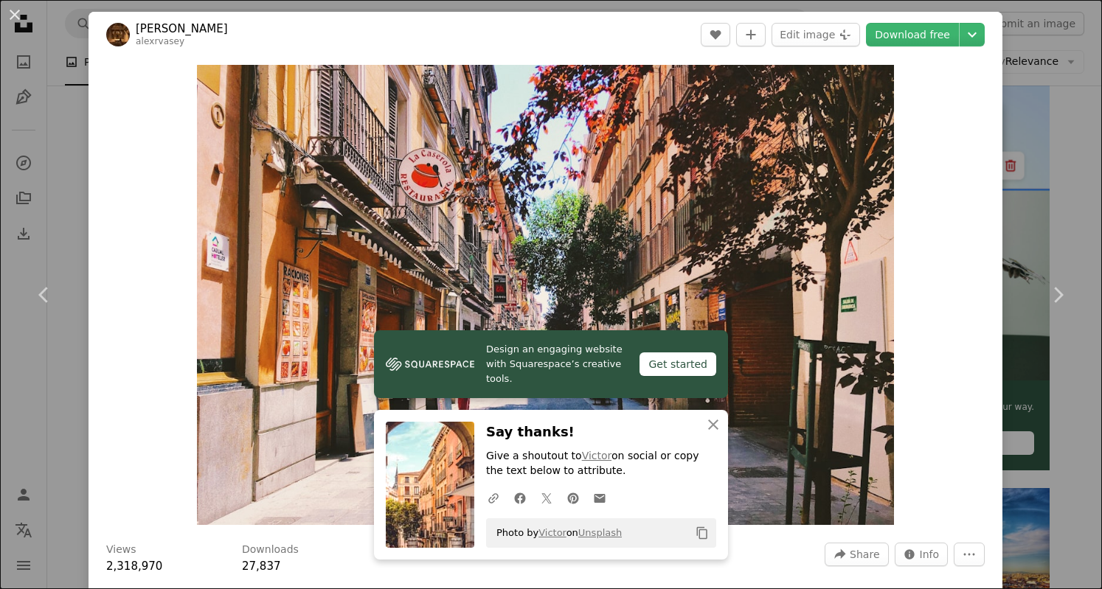
click at [1050, 288] on icon "Chevron right" at bounding box center [1058, 295] width 24 height 24
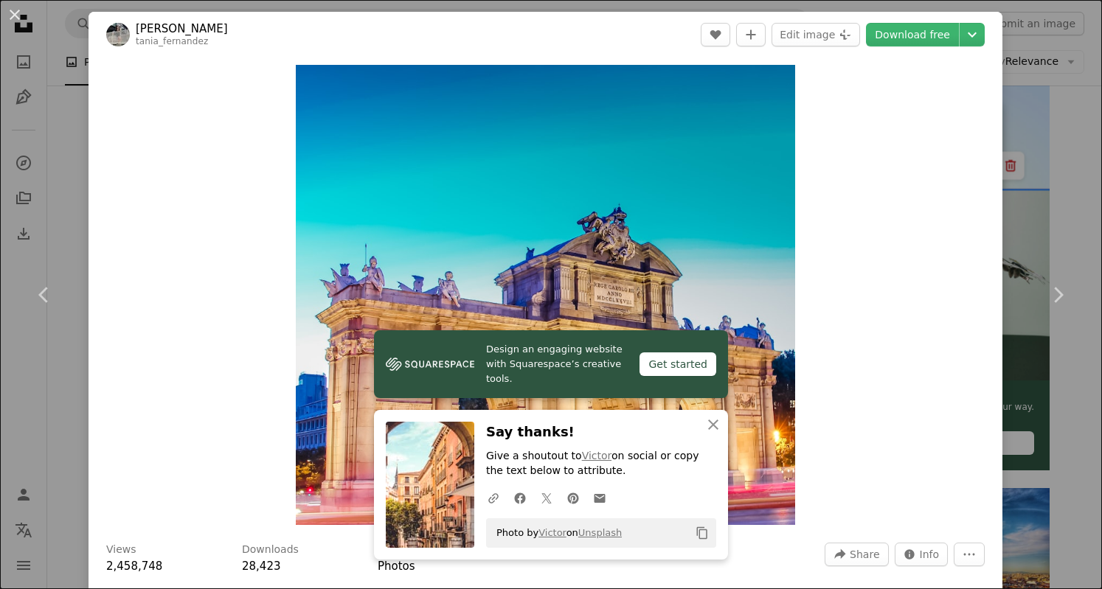
click at [1050, 288] on icon "Chevron right" at bounding box center [1058, 295] width 24 height 24
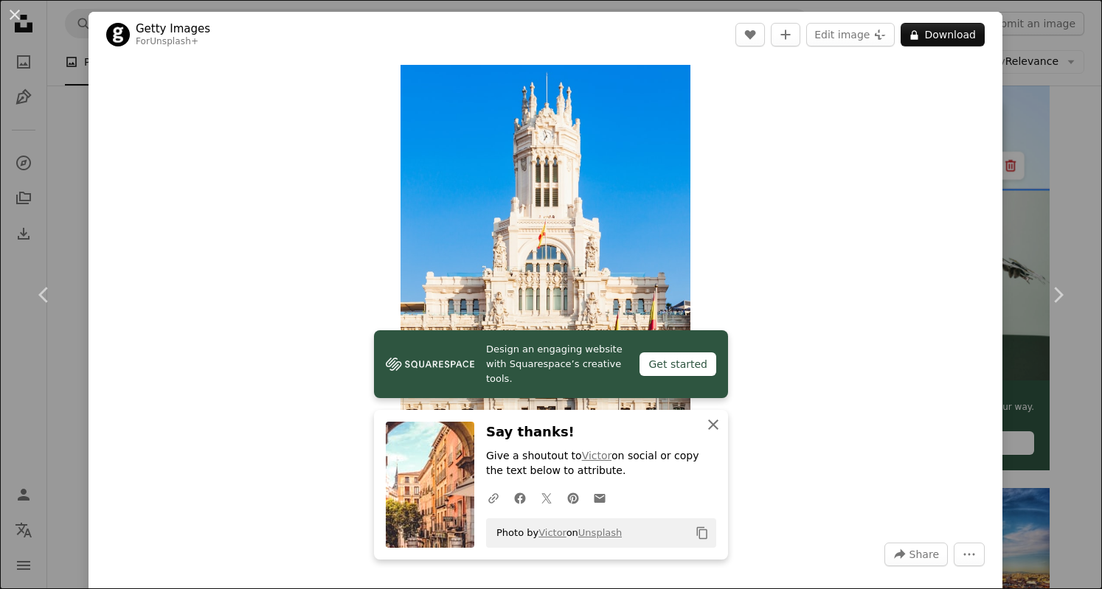
click at [713, 423] on icon "An X shape" at bounding box center [714, 425] width 18 height 18
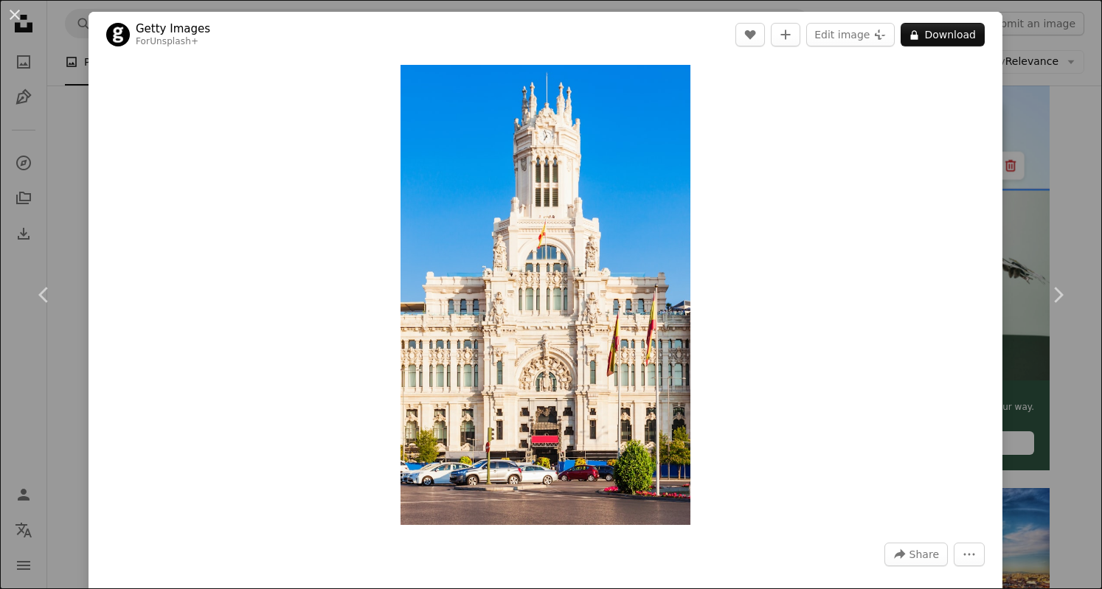
click at [1048, 296] on icon "Chevron right" at bounding box center [1058, 295] width 24 height 24
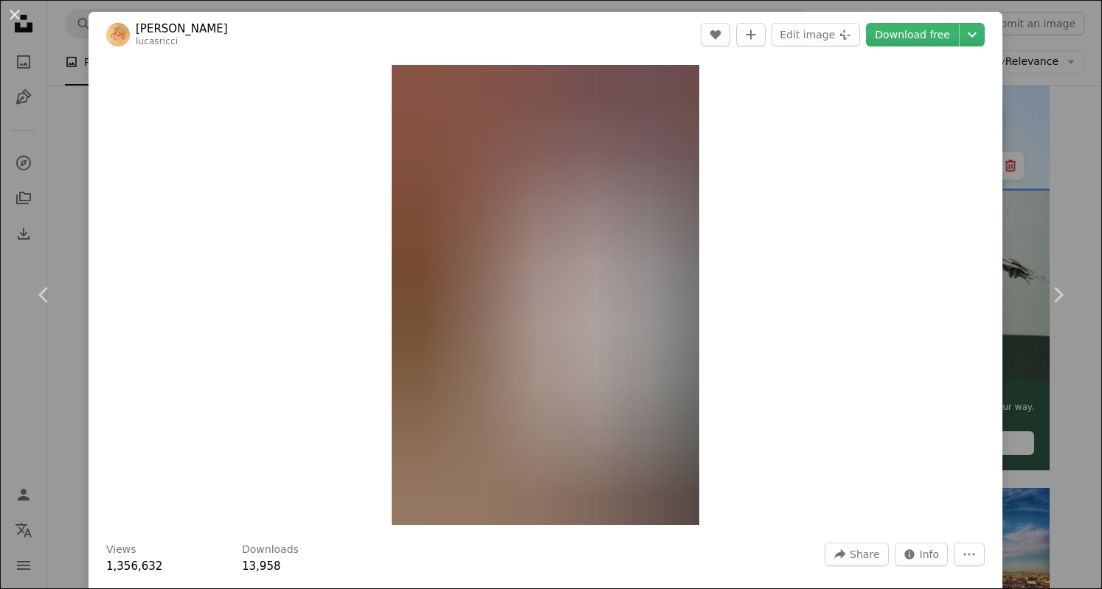
click at [1048, 296] on icon "Chevron right" at bounding box center [1058, 295] width 24 height 24
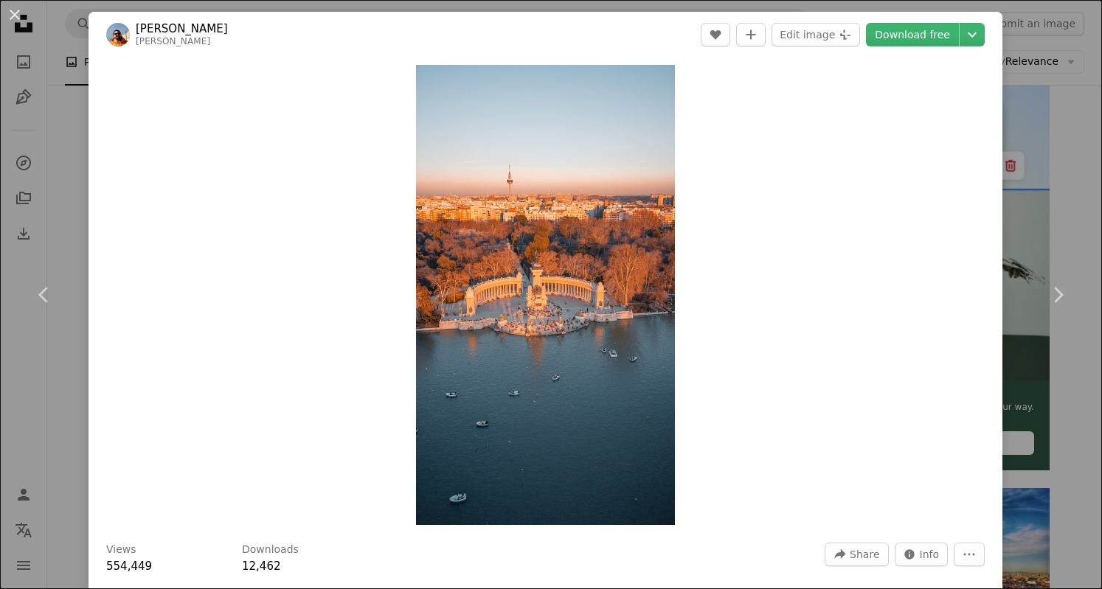
click at [1048, 296] on icon "Chevron right" at bounding box center [1058, 295] width 24 height 24
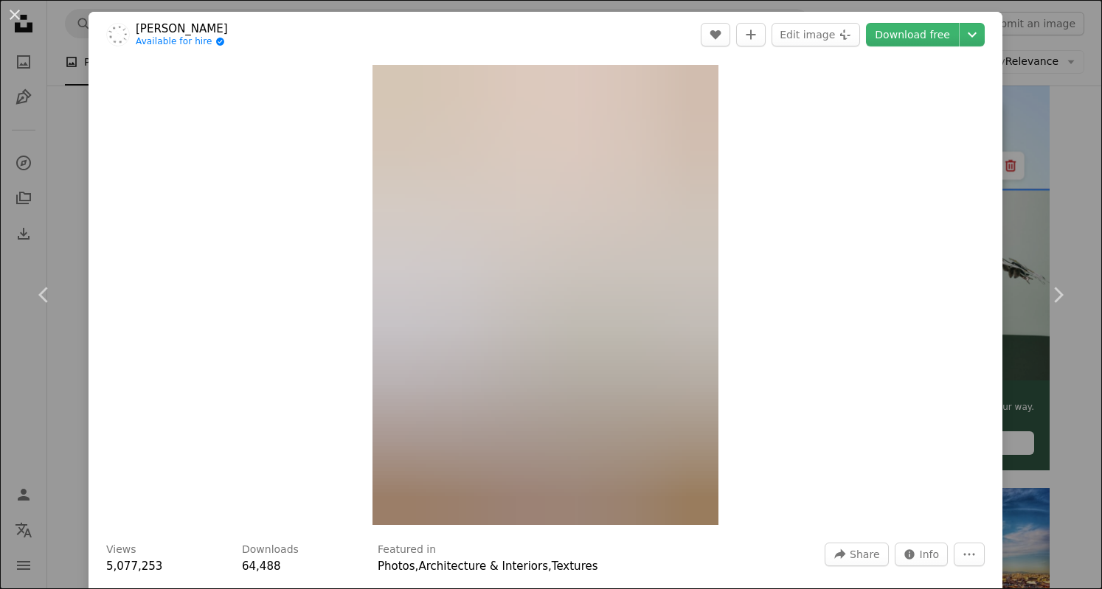
click at [1048, 296] on icon "Chevron right" at bounding box center [1058, 295] width 24 height 24
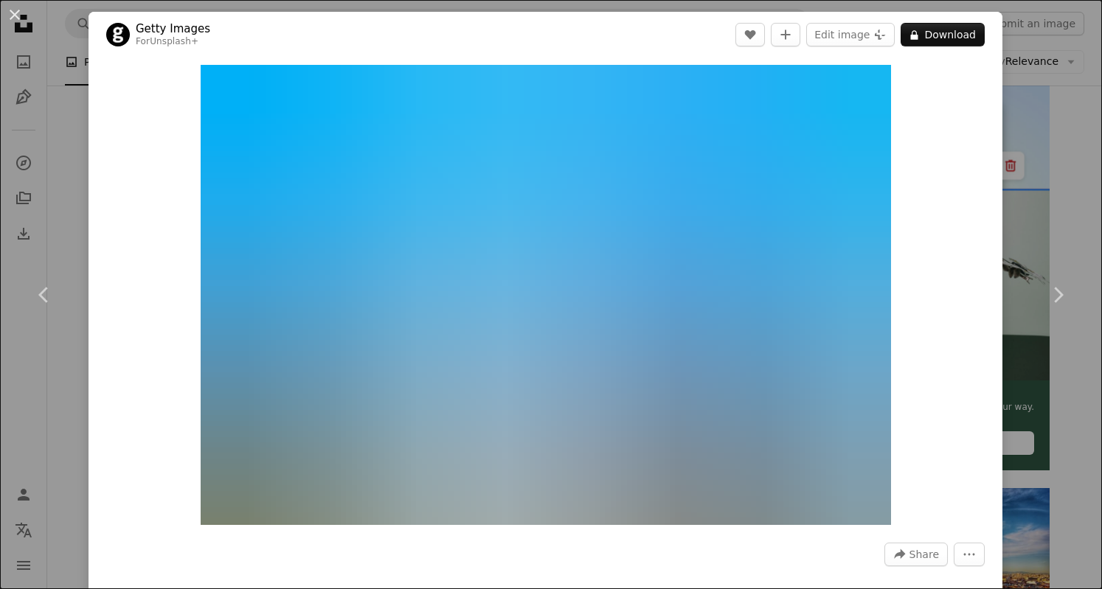
click at [1048, 296] on icon "Chevron right" at bounding box center [1058, 295] width 24 height 24
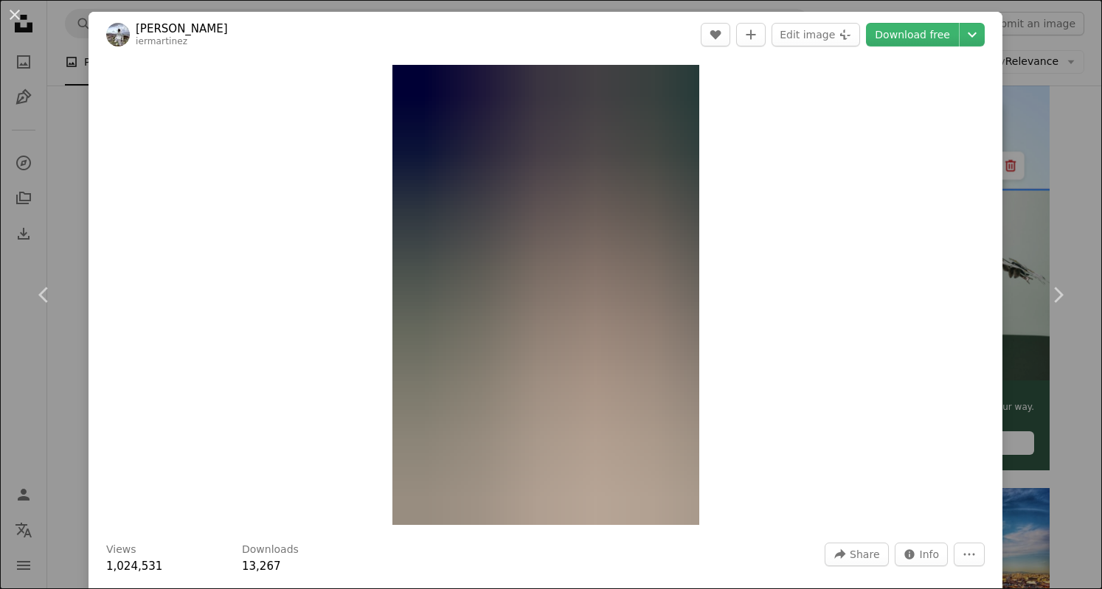
click at [1048, 296] on icon "Chevron right" at bounding box center [1058, 295] width 24 height 24
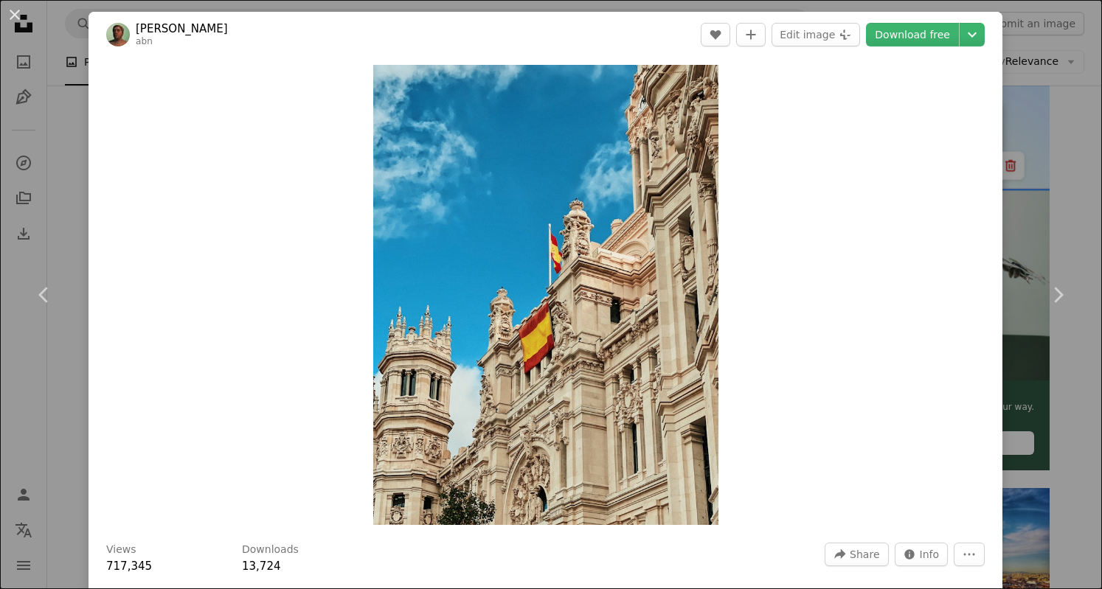
click at [1048, 296] on icon "Chevron right" at bounding box center [1058, 295] width 24 height 24
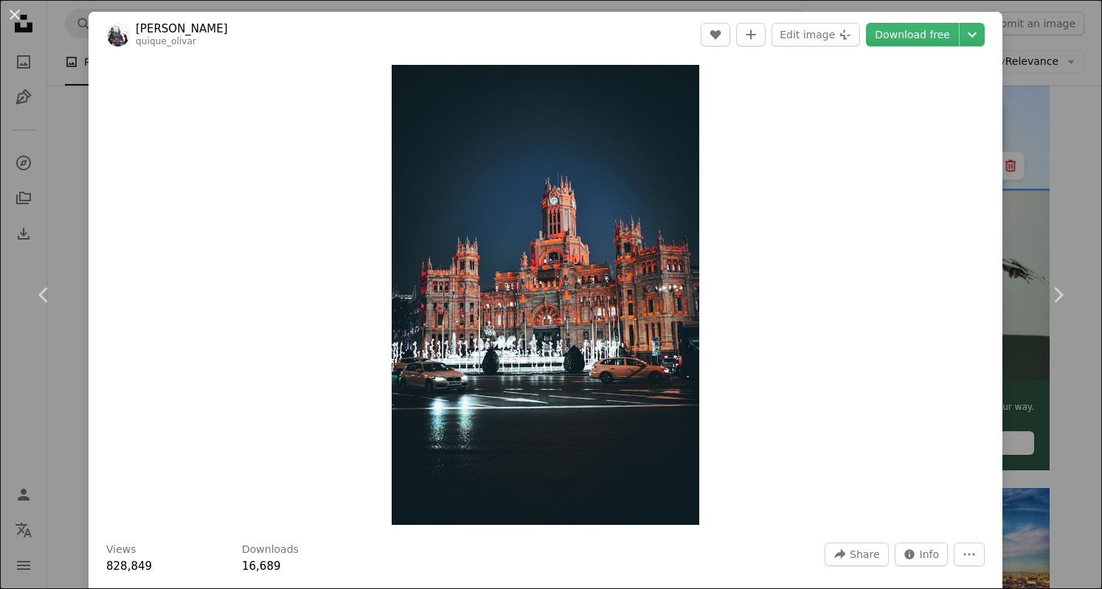
click at [1048, 296] on icon "Chevron right" at bounding box center [1058, 295] width 24 height 24
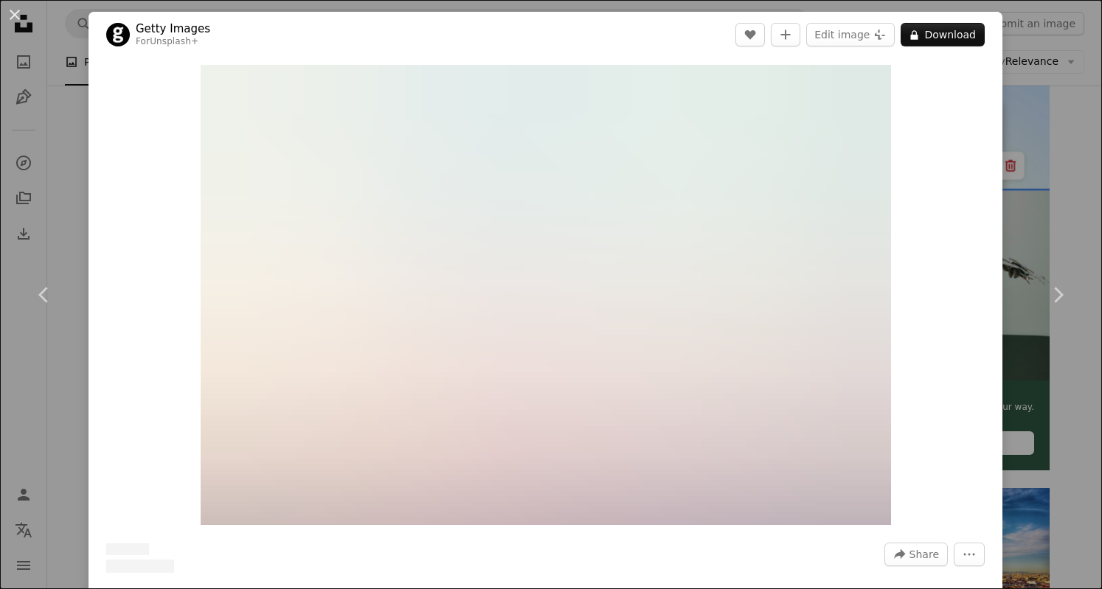
click at [1048, 296] on icon "Chevron right" at bounding box center [1058, 295] width 24 height 24
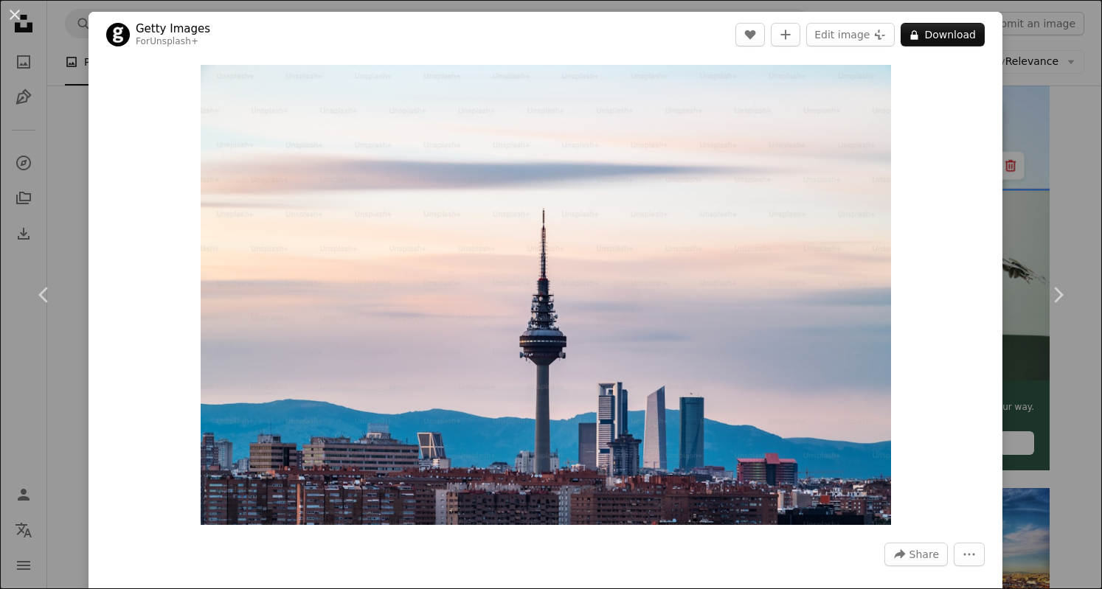
click at [1048, 296] on icon "Chevron right" at bounding box center [1058, 295] width 24 height 24
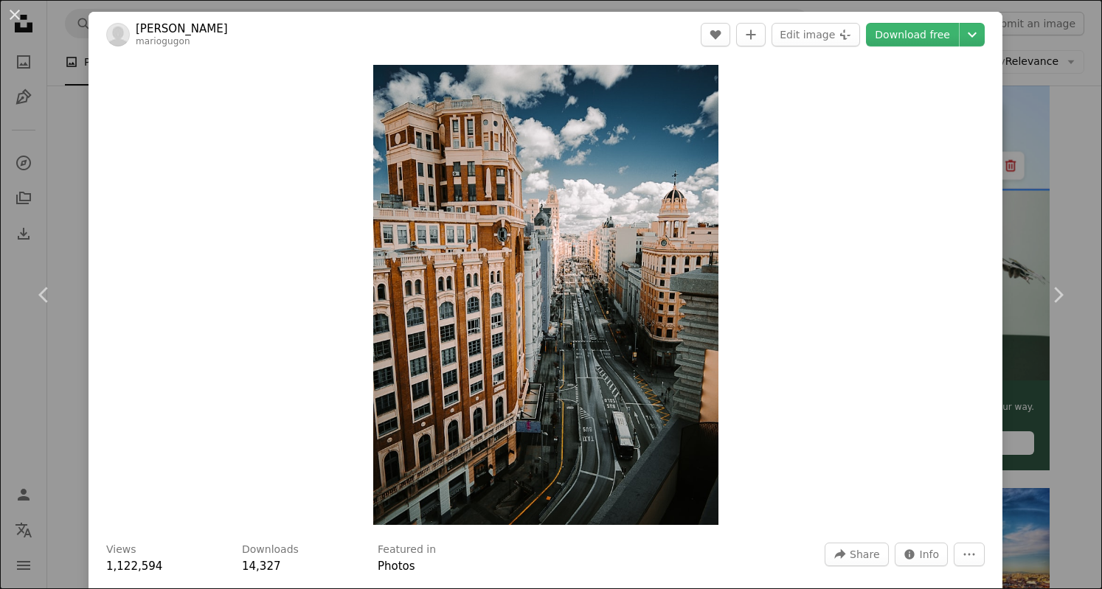
click at [13, 10] on button "An X shape" at bounding box center [15, 15] width 18 height 18
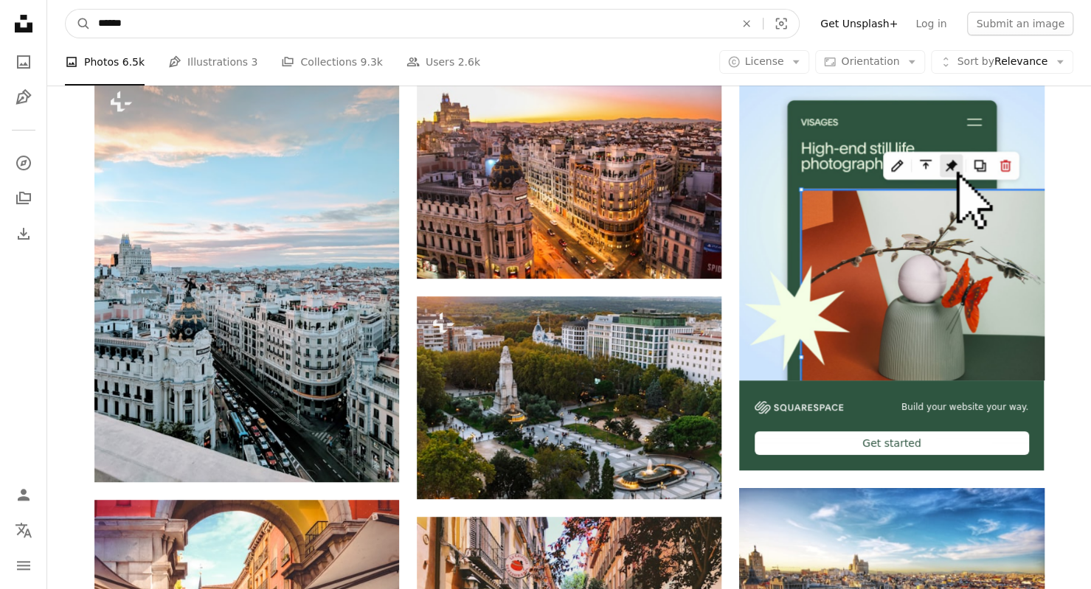
click at [179, 15] on input "******" at bounding box center [411, 24] width 640 height 28
type input "**********"
click button "A magnifying glass" at bounding box center [78, 24] width 25 height 28
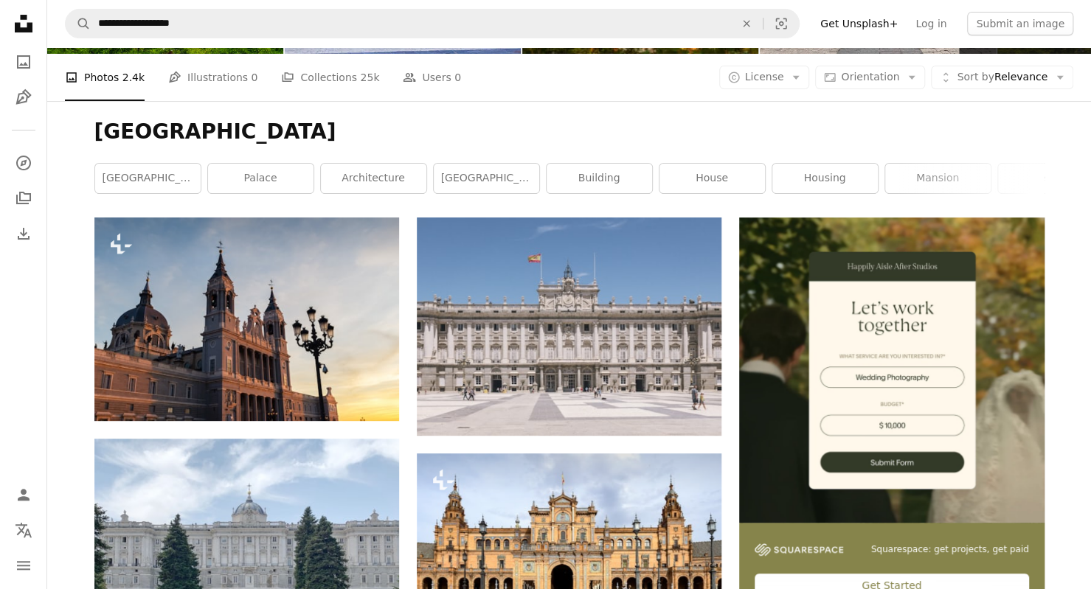
scroll to position [151, 0]
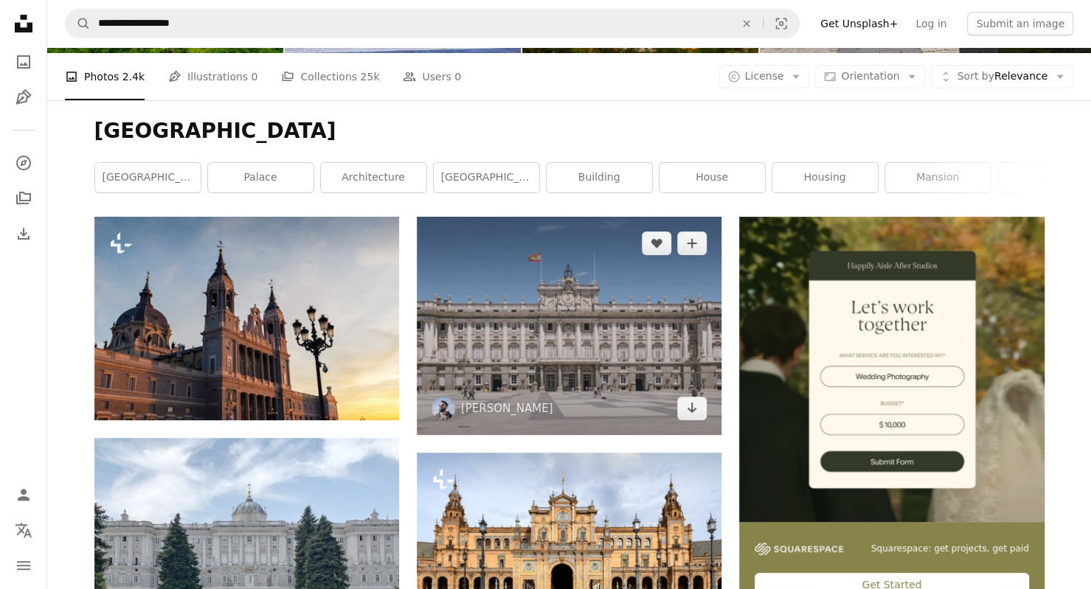
click at [660, 302] on img at bounding box center [569, 326] width 305 height 218
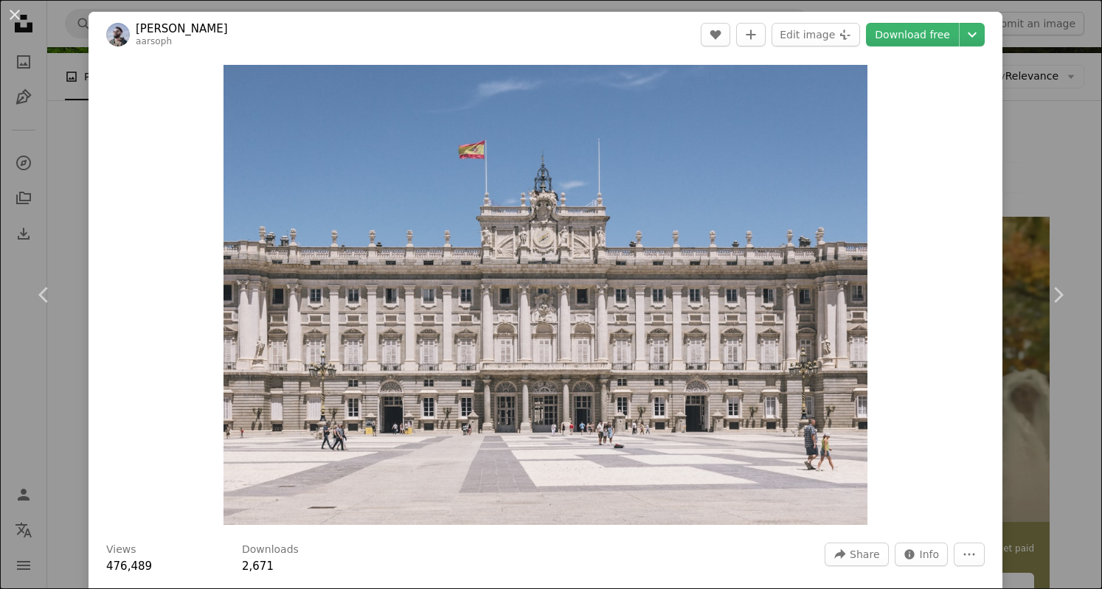
click at [887, 41] on link "Download free" at bounding box center [912, 35] width 93 height 24
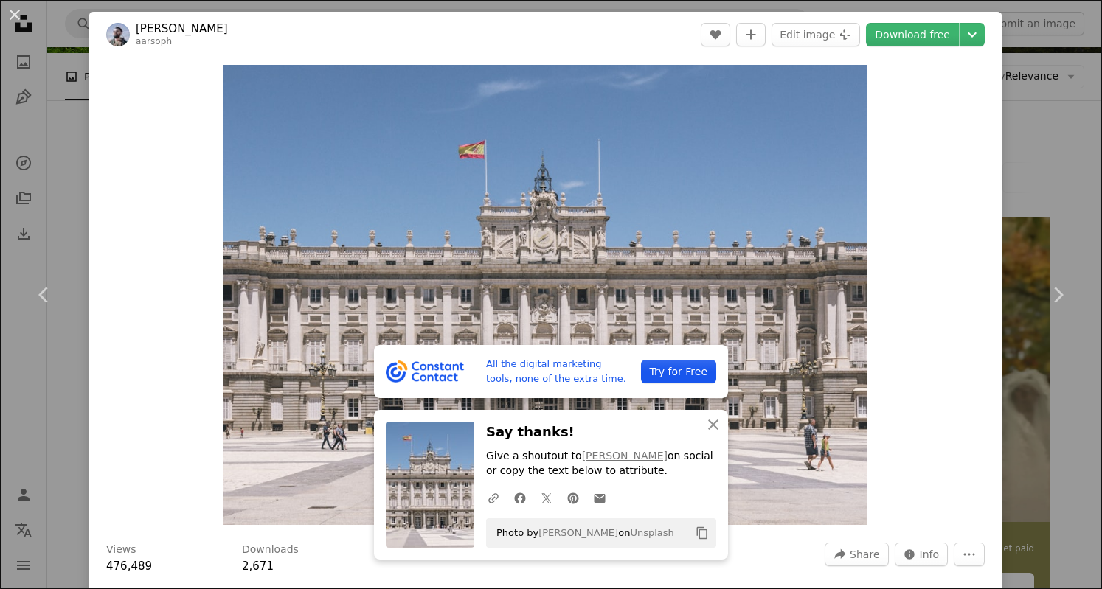
click at [12, 21] on button "An X shape" at bounding box center [15, 15] width 18 height 18
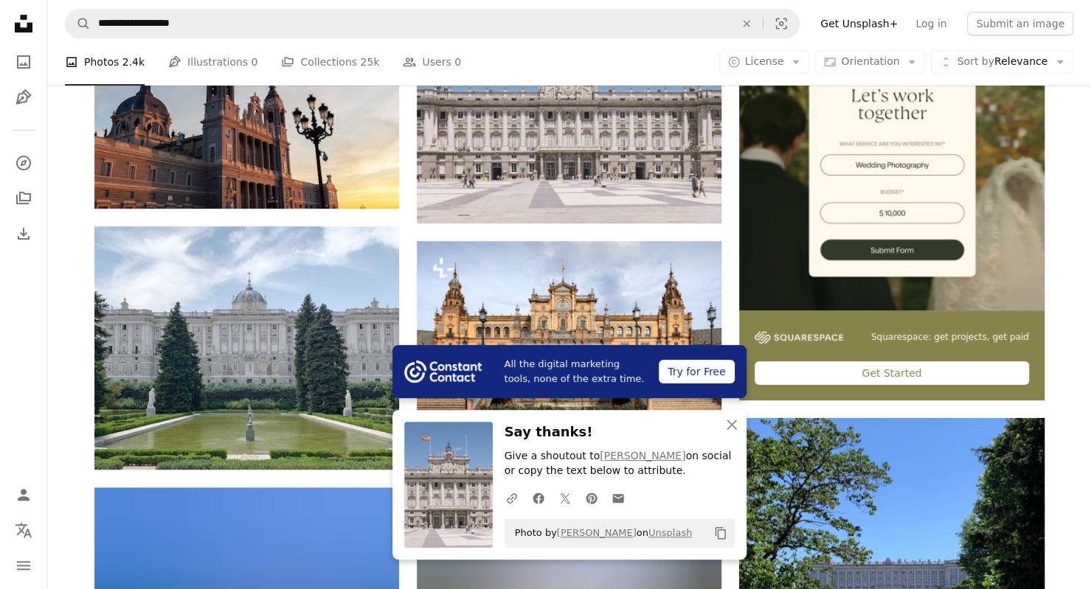
scroll to position [364, 0]
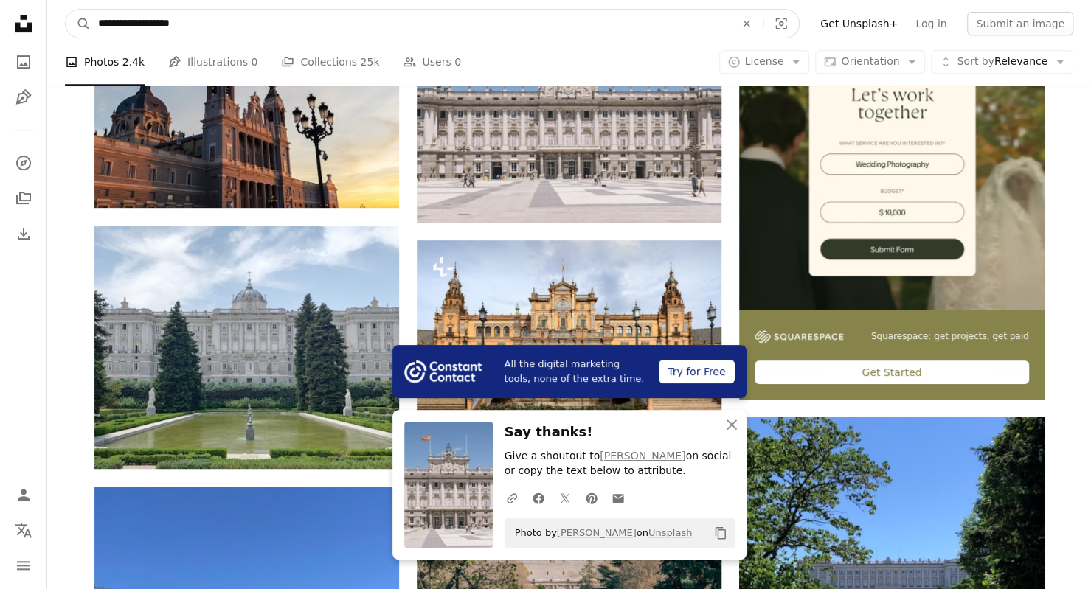
click at [329, 18] on input "**********" at bounding box center [411, 24] width 640 height 28
type input "**********"
click button "A magnifying glass" at bounding box center [78, 24] width 25 height 28
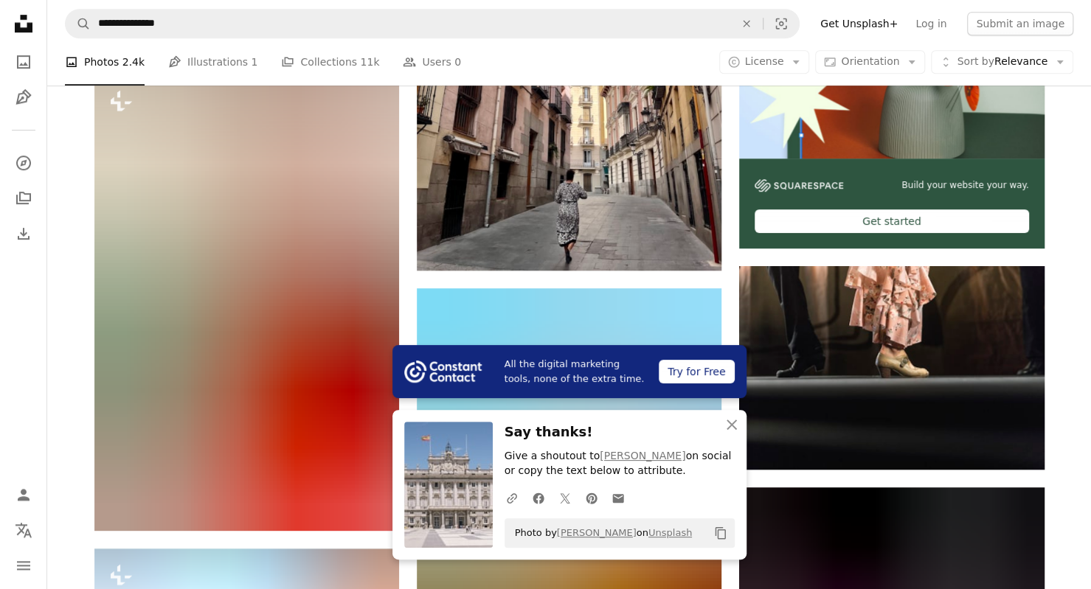
scroll to position [519, 0]
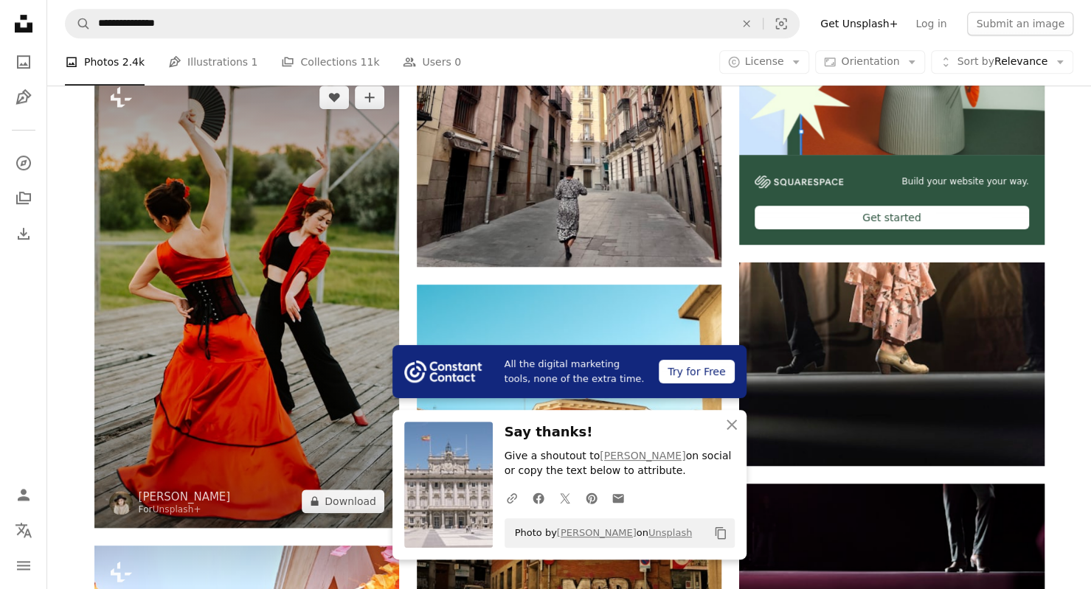
click at [285, 389] on img at bounding box center [246, 299] width 305 height 457
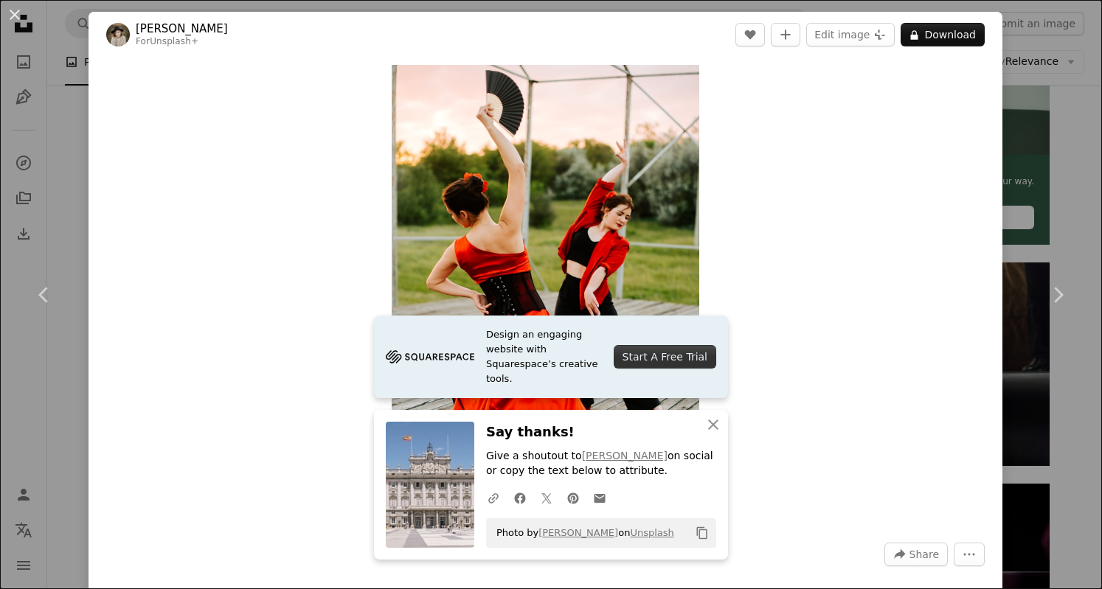
click at [24, 24] on button "An X shape" at bounding box center [15, 15] width 18 height 18
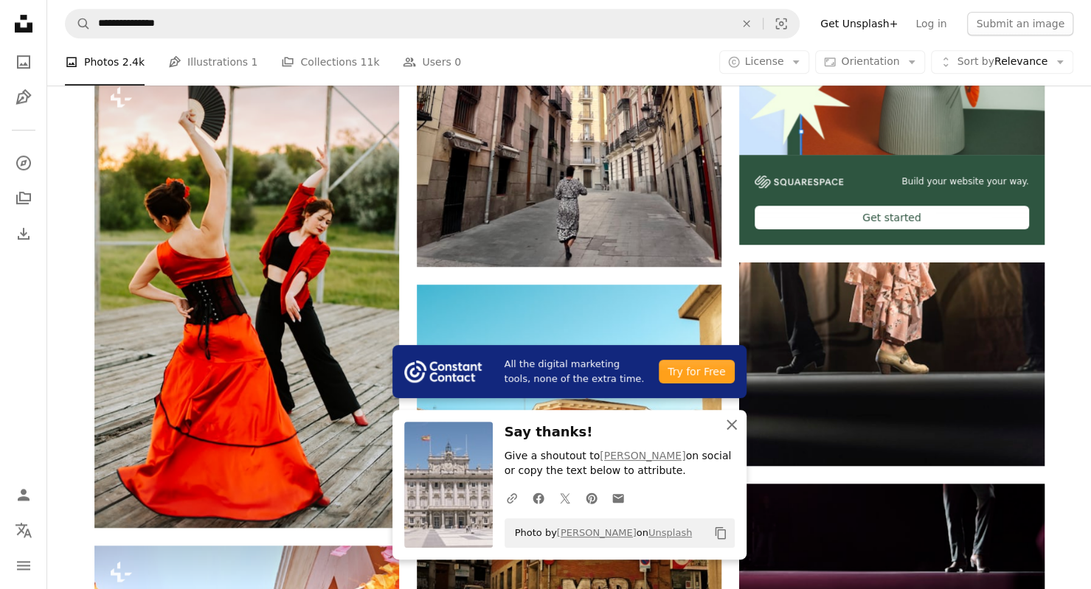
click at [732, 432] on icon "An X shape" at bounding box center [732, 425] width 18 height 18
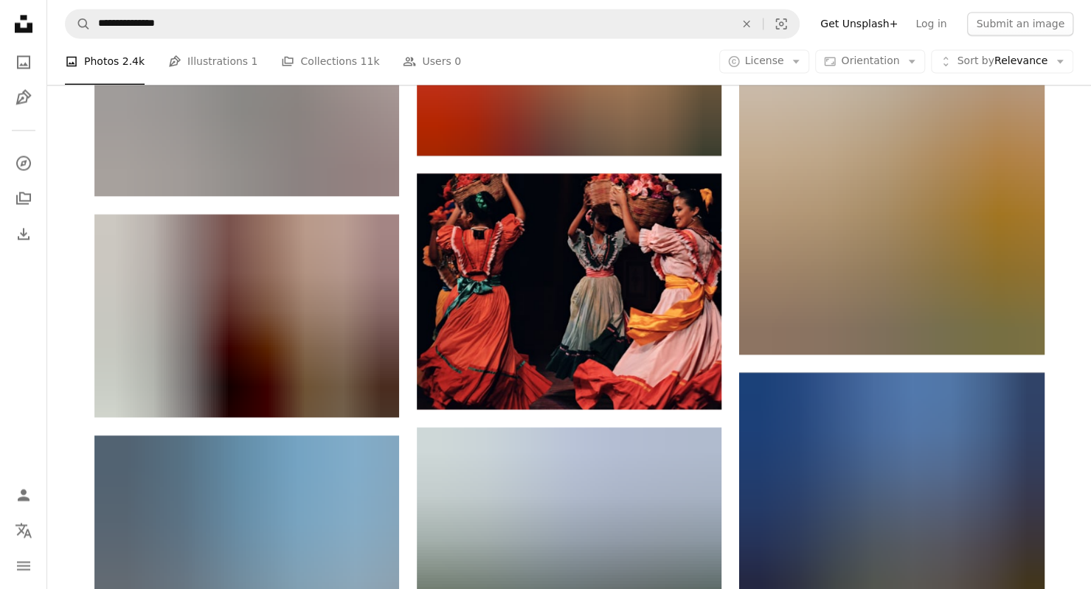
scroll to position [1547, 0]
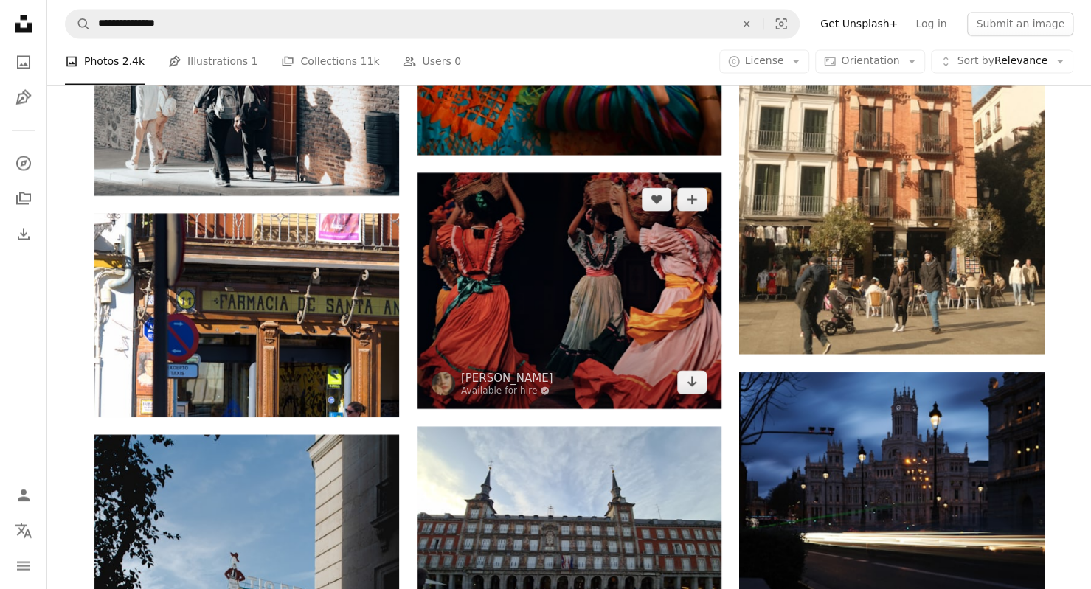
click at [612, 307] on img at bounding box center [569, 291] width 305 height 236
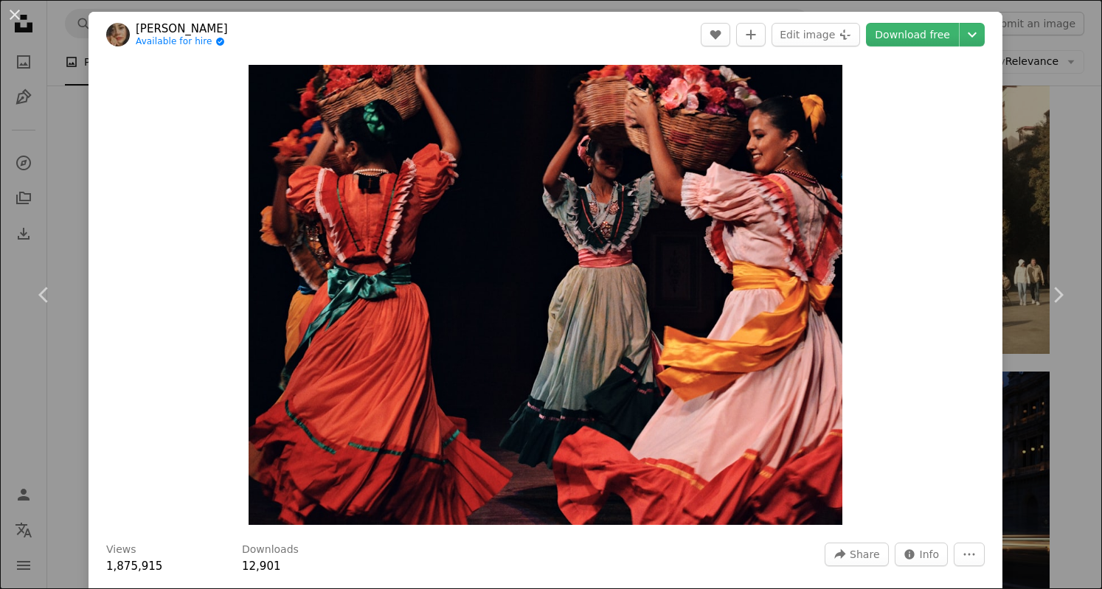
click at [912, 32] on link "Download free" at bounding box center [912, 35] width 93 height 24
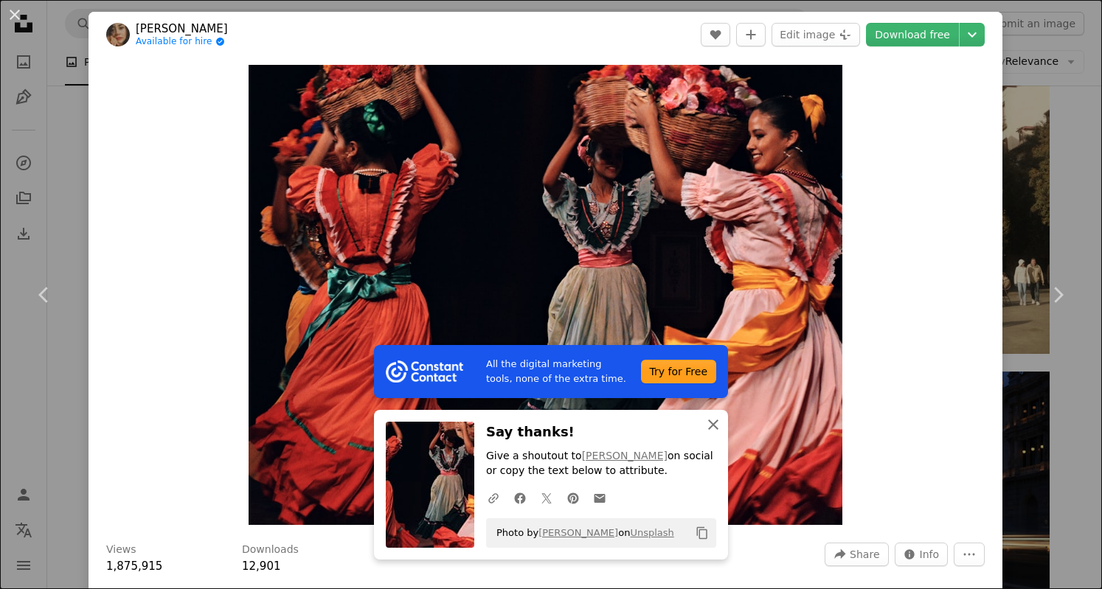
click at [713, 427] on icon "An X shape" at bounding box center [714, 425] width 18 height 18
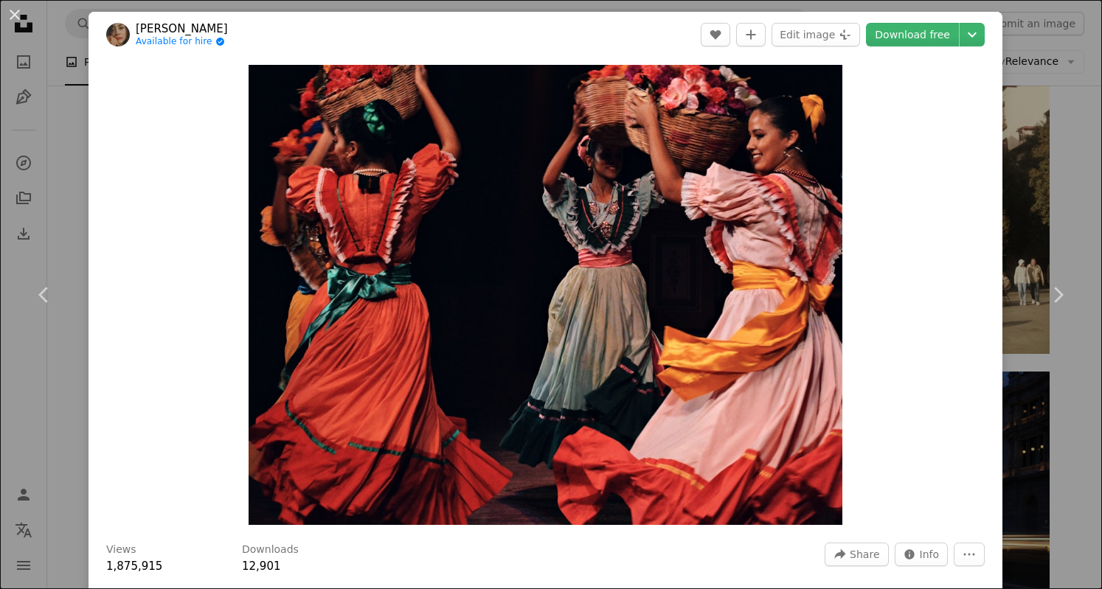
click at [143, 80] on div "Zoom in" at bounding box center [546, 295] width 914 height 475
drag, startPoint x: 21, startPoint y: 24, endPoint x: 13, endPoint y: 10, distance: 16.5
click at [13, 10] on button "An X shape" at bounding box center [15, 15] width 18 height 18
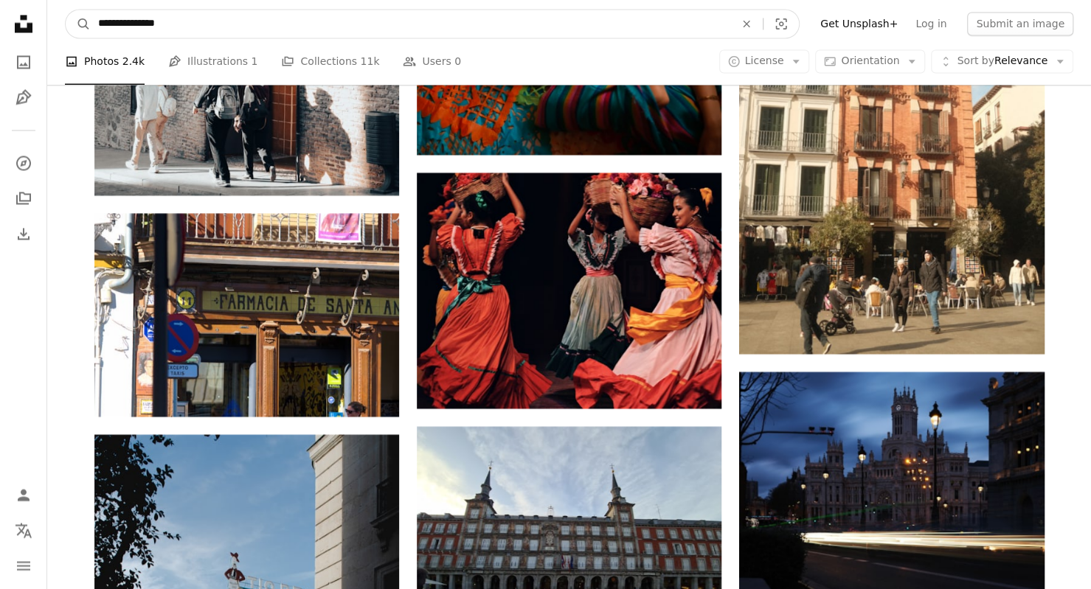
drag, startPoint x: 204, startPoint y: 28, endPoint x: 88, endPoint y: 13, distance: 116.9
click at [88, 13] on form "**********" at bounding box center [432, 24] width 735 height 30
type input "******"
click button "A magnifying glass" at bounding box center [78, 24] width 25 height 28
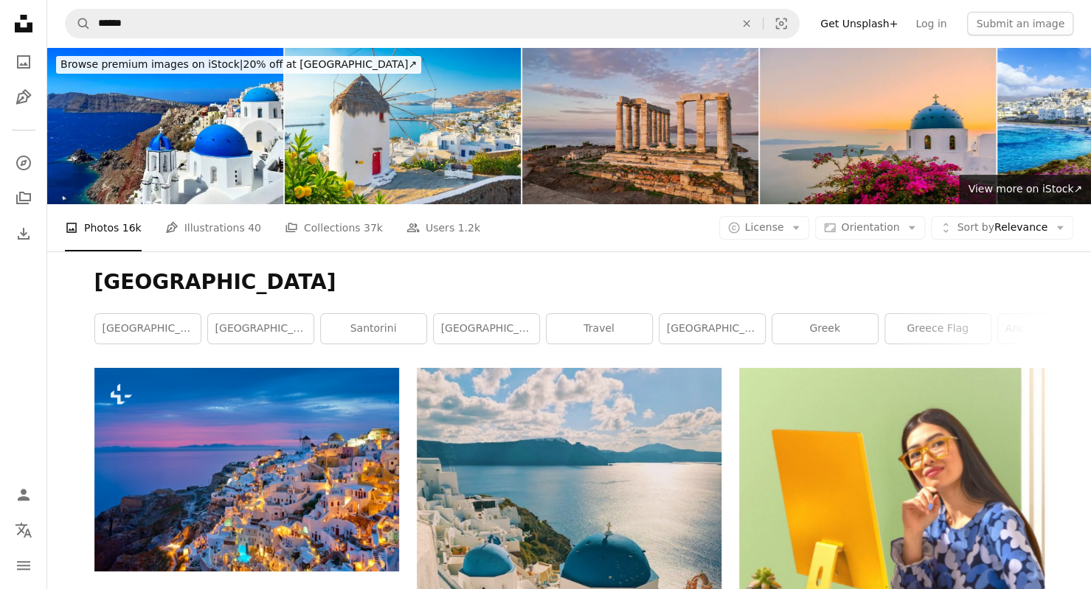
click at [86, 314] on div "[GEOGRAPHIC_DATA] [GEOGRAPHIC_DATA] [GEOGRAPHIC_DATA] [GEOGRAPHIC_DATA] [GEOGRA…" at bounding box center [570, 310] width 986 height 117
click at [930, 327] on link "greece flag" at bounding box center [937, 329] width 105 height 30
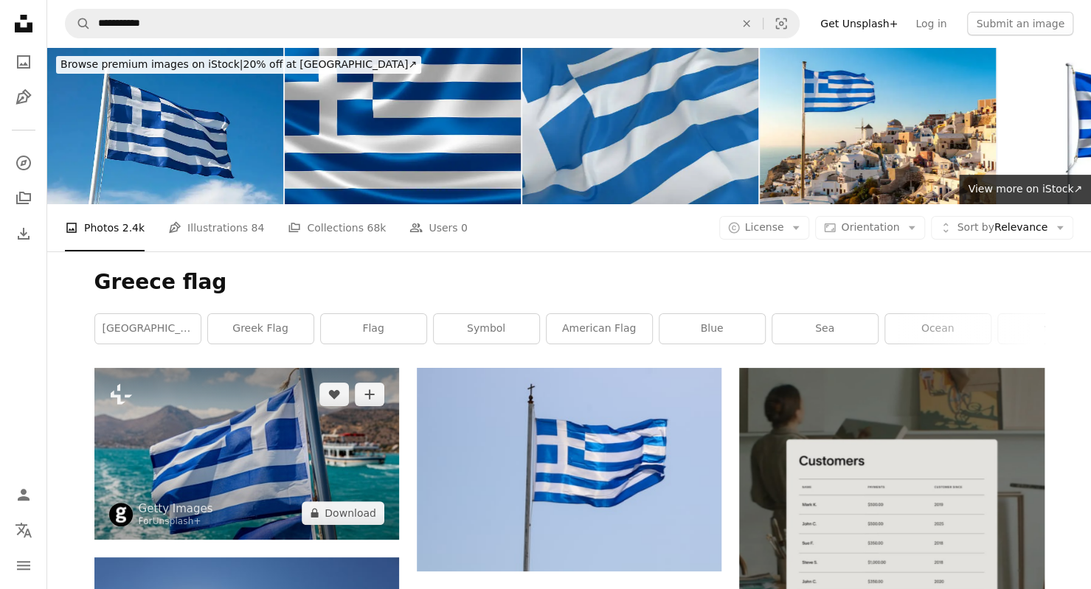
click at [249, 457] on img at bounding box center [246, 453] width 305 height 171
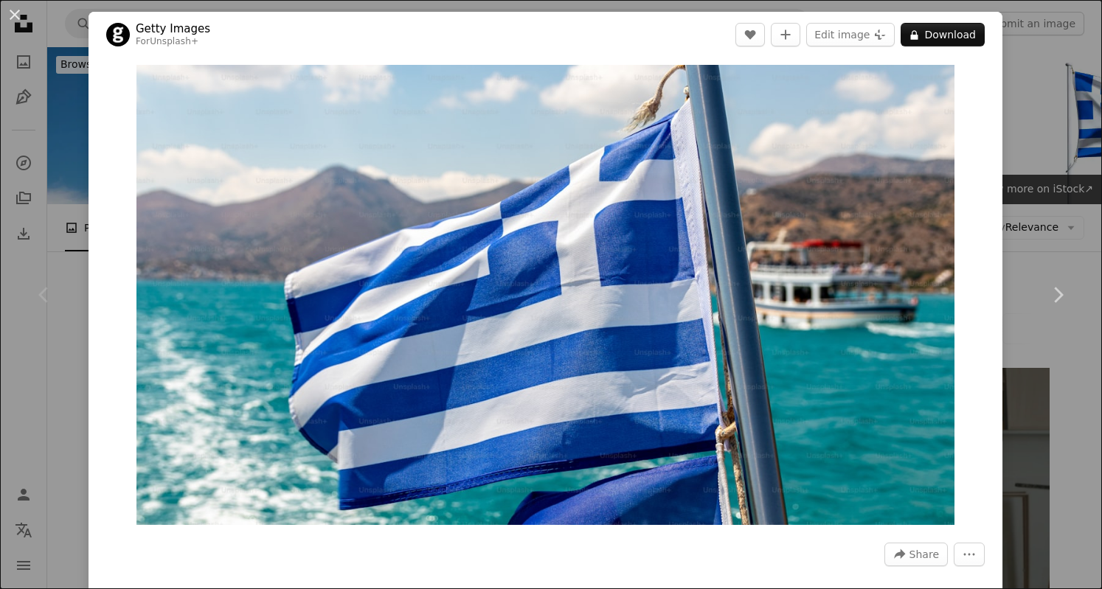
click at [1054, 297] on icon at bounding box center [1059, 294] width 10 height 15
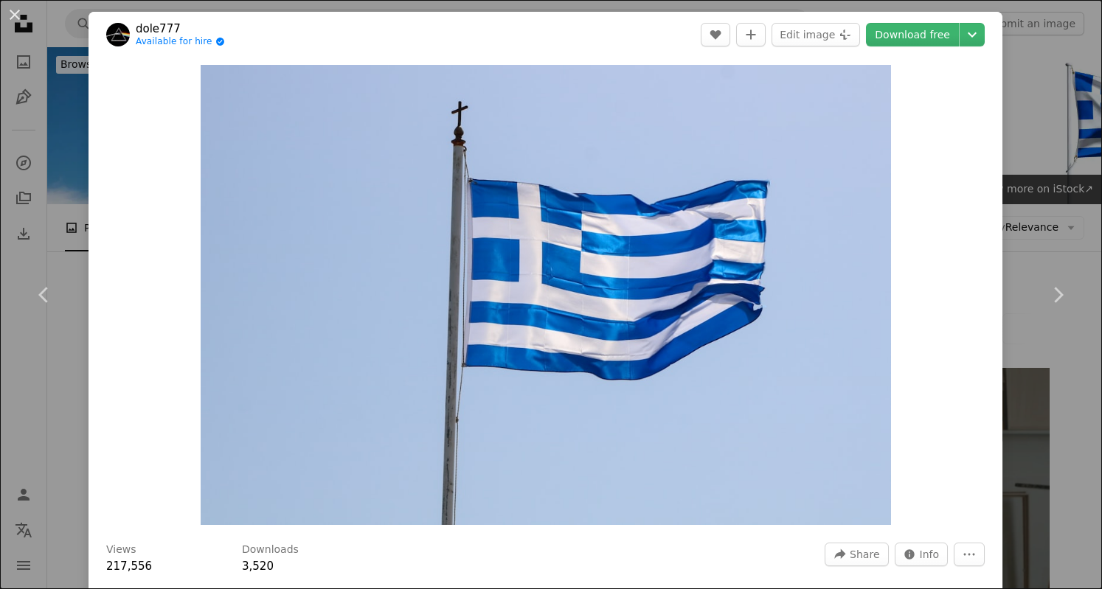
click at [1054, 297] on icon at bounding box center [1059, 294] width 10 height 15
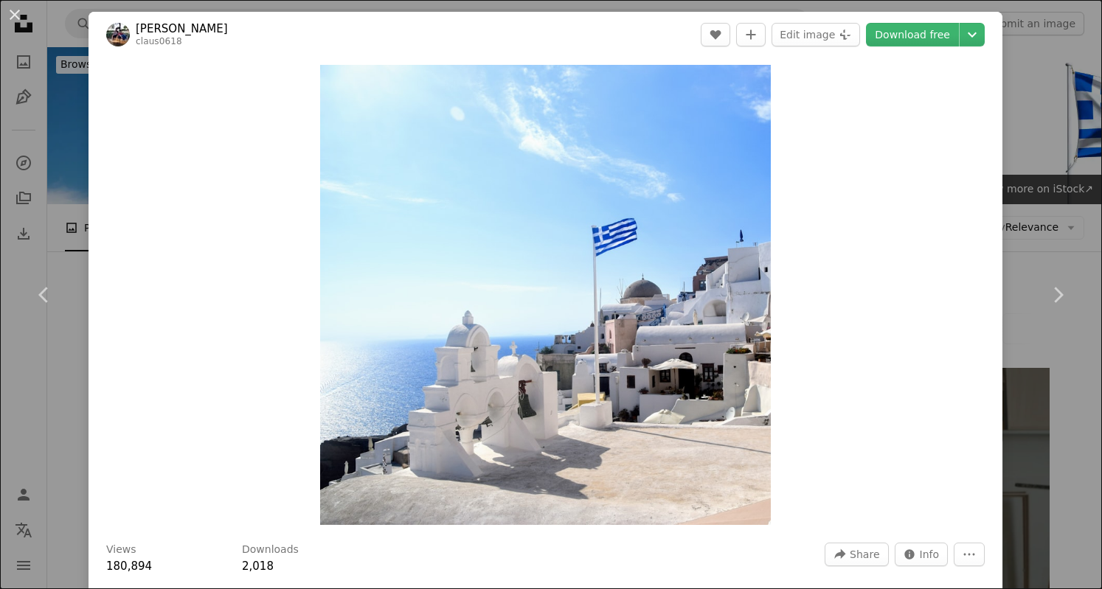
click at [47, 274] on link "Chevron left" at bounding box center [44, 295] width 89 height 142
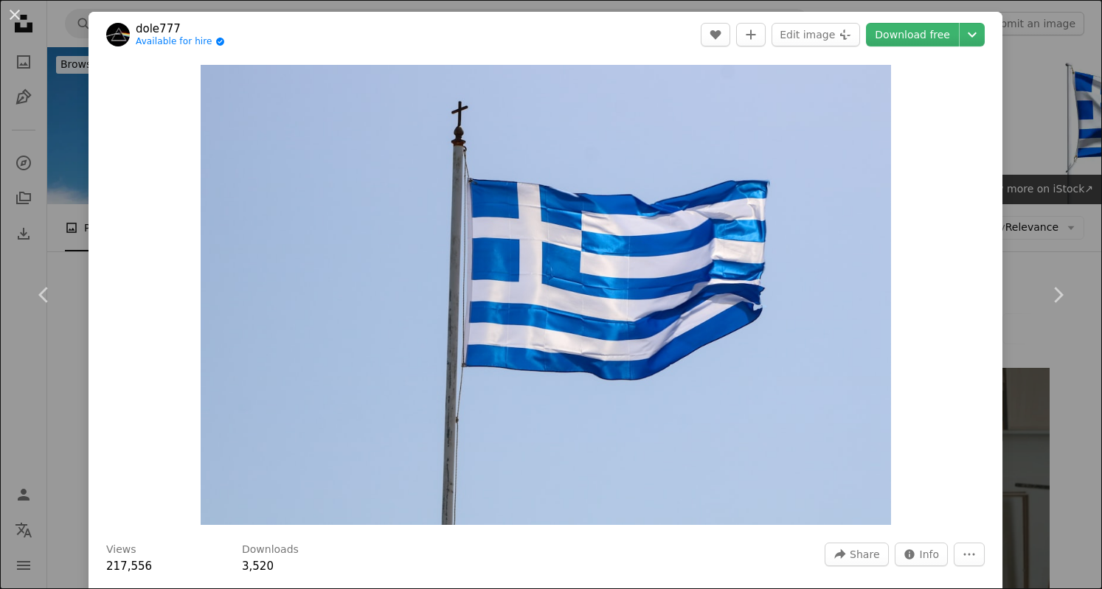
click at [893, 37] on link "Download free" at bounding box center [912, 35] width 93 height 24
